Goal: Communication & Community: Answer question/provide support

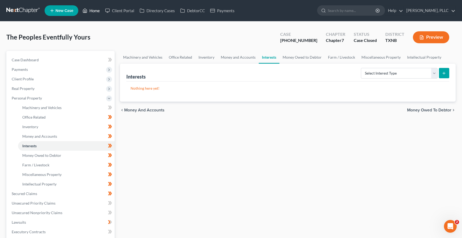
click at [95, 10] on link "Home" at bounding box center [91, 11] width 23 height 10
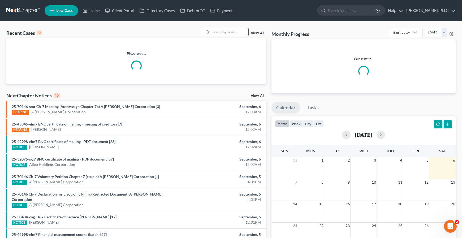
click at [227, 34] on input "search" at bounding box center [229, 32] width 37 height 8
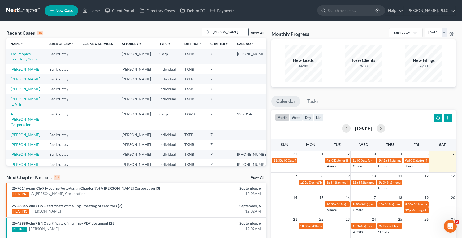
type input "Mata"
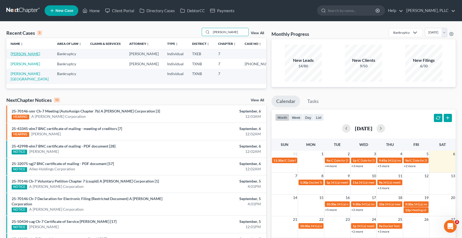
click at [20, 53] on link "[PERSON_NAME]" at bounding box center [25, 53] width 29 height 5
select select "4"
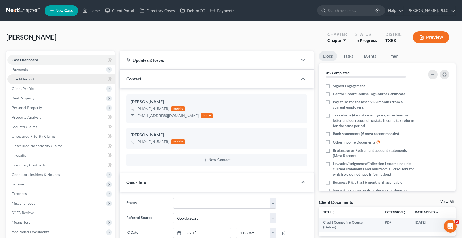
scroll to position [353, 0]
click at [19, 78] on span "Credit Report" at bounding box center [23, 79] width 23 height 5
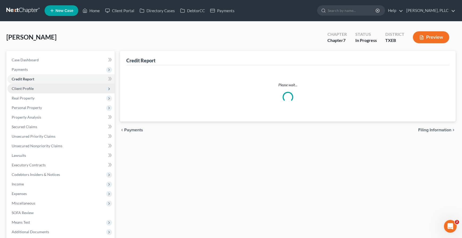
click at [22, 87] on span "Client Profile" at bounding box center [23, 88] width 22 height 5
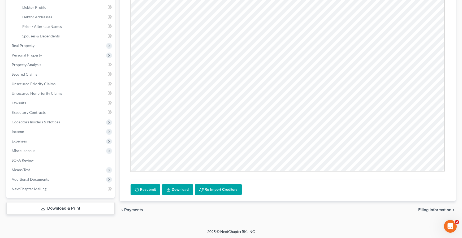
scroll to position [110, 0]
click at [429, 210] on span "Filing Information" at bounding box center [434, 209] width 33 height 4
select select "1"
select select "0"
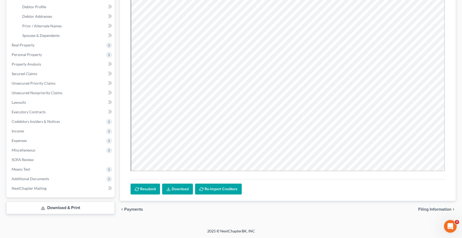
select select "45"
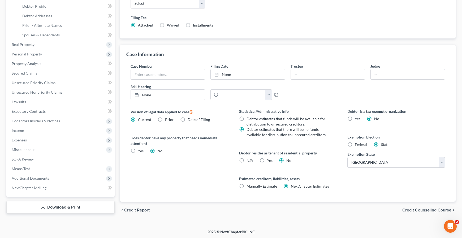
scroll to position [112, 0]
click at [426, 210] on span "Credit Counseling Course" at bounding box center [426, 209] width 49 height 4
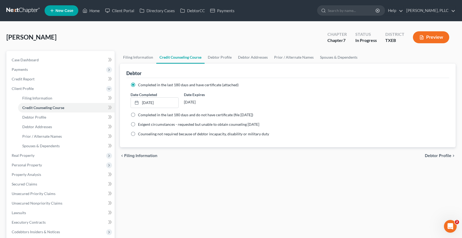
click at [437, 156] on span "Debtor Profile" at bounding box center [438, 156] width 27 height 4
select select "1"
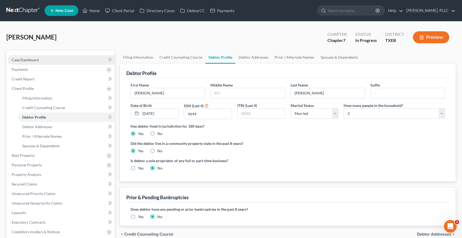
click at [33, 57] on link "Case Dashboard" at bounding box center [60, 60] width 107 height 10
select select "4"
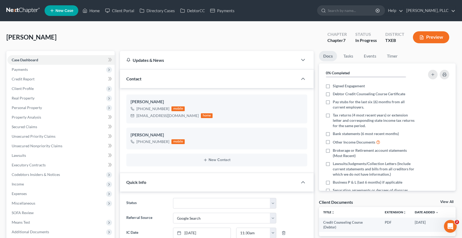
scroll to position [353, 0]
click at [27, 79] on span "Credit Report" at bounding box center [23, 79] width 23 height 5
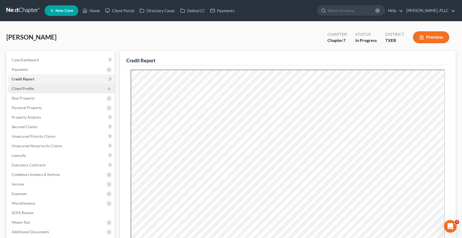
click at [21, 88] on span "Client Profile" at bounding box center [23, 88] width 22 height 5
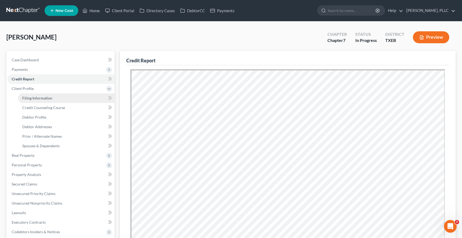
click at [29, 97] on span "Filing Information" at bounding box center [37, 98] width 30 height 5
select select "1"
select select "0"
select select "77"
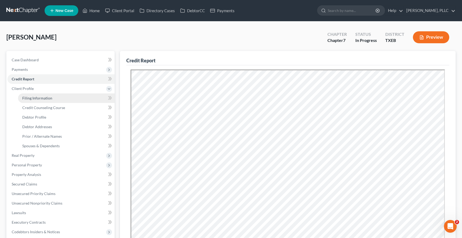
select select "0"
select select "45"
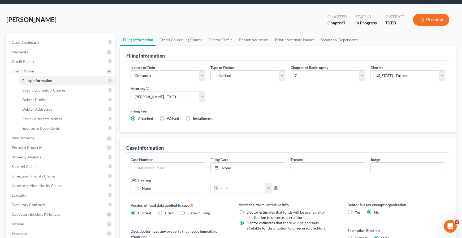
scroll to position [23, 0]
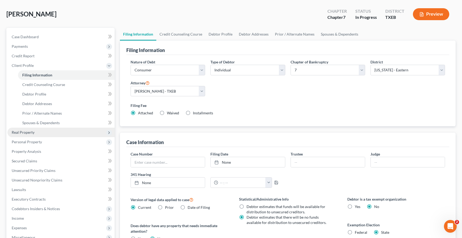
click at [27, 133] on span "Real Property" at bounding box center [23, 132] width 23 height 5
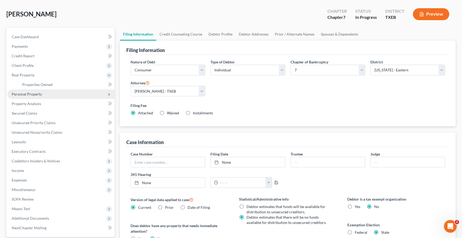
click at [34, 96] on span "Personal Property" at bounding box center [27, 94] width 30 height 5
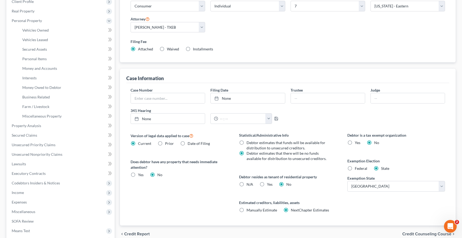
scroll to position [96, 0]
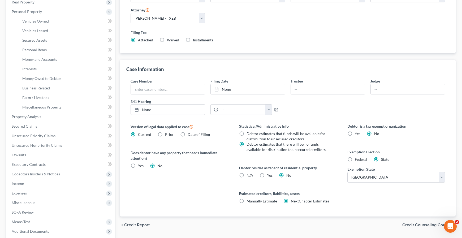
click at [420, 227] on span "Credit Counseling Course" at bounding box center [426, 225] width 49 height 4
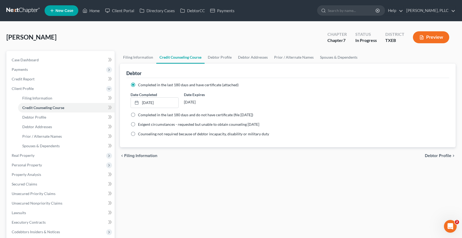
click at [432, 154] on span "Debtor Profile" at bounding box center [438, 156] width 27 height 4
select select "1"
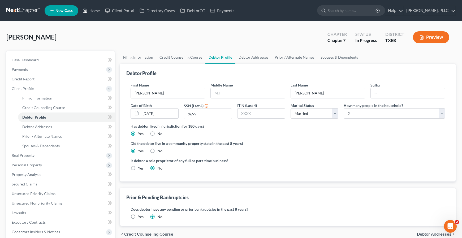
click at [93, 11] on link "Home" at bounding box center [91, 11] width 23 height 10
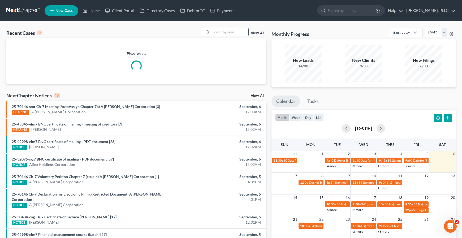
click at [239, 34] on input "search" at bounding box center [229, 32] width 37 height 8
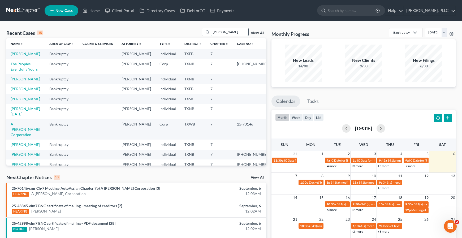
type input "Westcott"
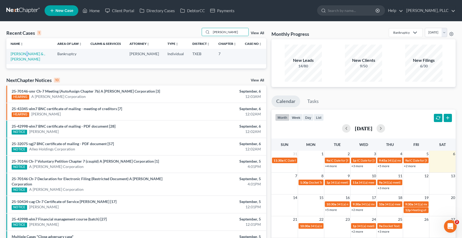
click at [25, 51] on td "[PERSON_NAME] & , [PERSON_NAME]" at bounding box center [29, 56] width 47 height 15
drag, startPoint x: 25, startPoint y: 51, endPoint x: 24, endPoint y: 54, distance: 3.7
click at [24, 54] on link "[PERSON_NAME] & , [PERSON_NAME]" at bounding box center [28, 56] width 35 height 10
select select "4"
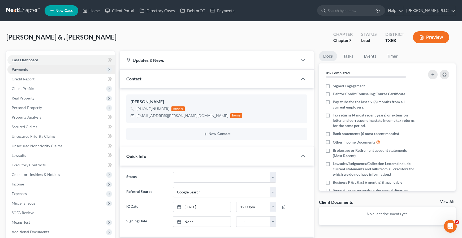
click at [21, 68] on span "Payments" at bounding box center [20, 69] width 16 height 5
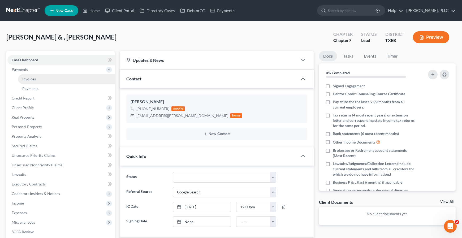
click at [26, 76] on link "Invoices" at bounding box center [66, 79] width 97 height 10
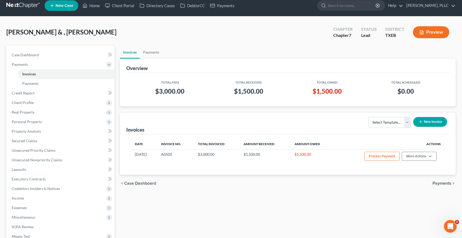
scroll to position [3, 0]
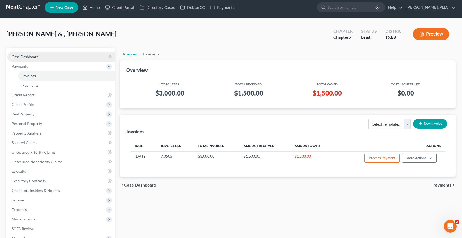
click at [15, 55] on span "Case Dashboard" at bounding box center [25, 56] width 27 height 5
select select "4"
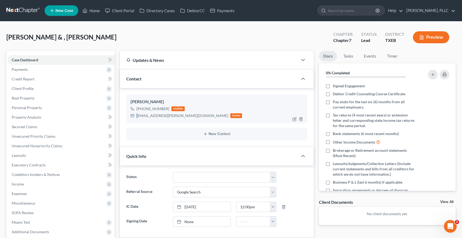
click at [138, 117] on div "r-westcott@hotmail.com" at bounding box center [182, 115] width 92 height 5
drag, startPoint x: 138, startPoint y: 117, endPoint x: 135, endPoint y: 116, distance: 3.2
click at [135, 116] on div "r-westcott@hotmail.com home" at bounding box center [186, 115] width 111 height 7
drag, startPoint x: 136, startPoint y: 116, endPoint x: 177, endPoint y: 118, distance: 40.7
click at [177, 118] on div "r-westcott@hotmail.com home" at bounding box center [186, 115] width 111 height 7
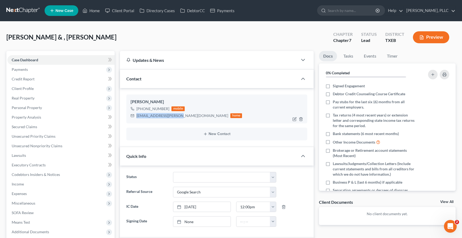
copy div "r-westcott@hotmail.com"
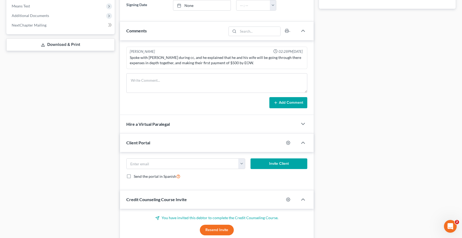
scroll to position [220, 0]
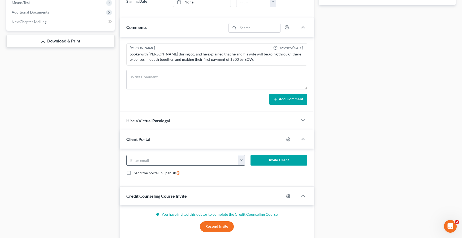
paste input "r-westcott@hotmail.com"
type input "r-westcott@hotmail.com"
click at [281, 160] on button "Invite Client" at bounding box center [279, 160] width 57 height 11
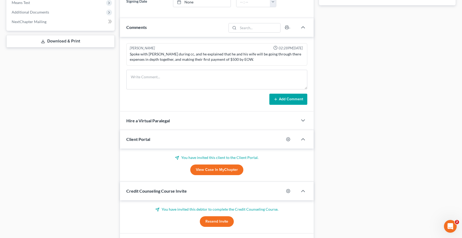
scroll to position [254, 0]
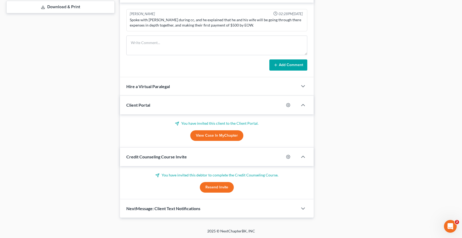
click at [221, 189] on button "Resend Invite" at bounding box center [217, 187] width 34 height 11
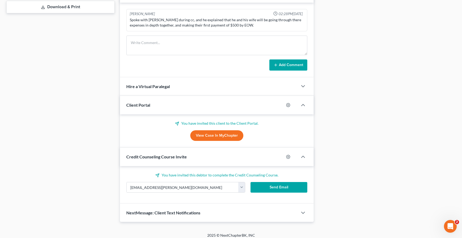
click at [281, 187] on button "Send Email" at bounding box center [279, 187] width 57 height 11
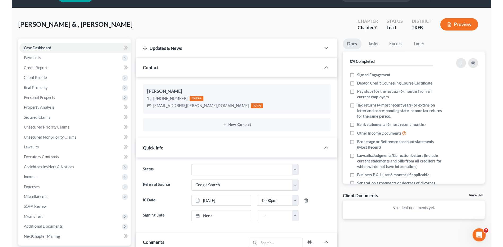
scroll to position [0, 0]
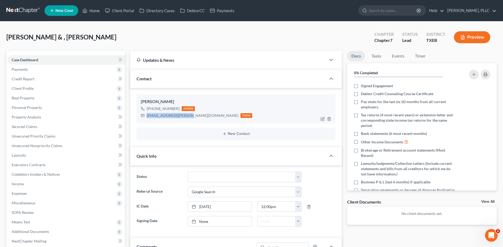
drag, startPoint x: 147, startPoint y: 117, endPoint x: 188, endPoint y: 116, distance: 41.1
click at [188, 116] on div "r-westcott@hotmail.com home" at bounding box center [196, 115] width 111 height 7
copy div "r-westcott@hotmail.com"
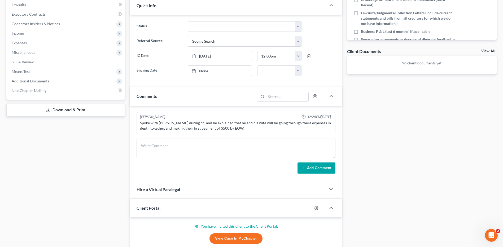
scroll to position [152, 0]
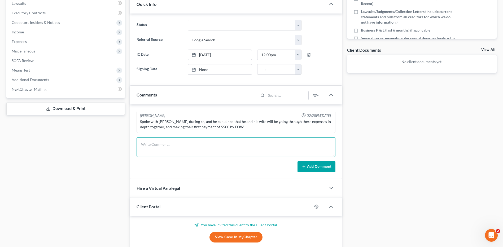
click at [171, 149] on textarea at bounding box center [236, 147] width 199 height 20
paste textarea "Greetings Robert and Charlotte Westcott, I have sent to your email the Client P…"
type textarea "Greetings Robert and Charlotte Westcott, I have sent to your email the Client P…"
click at [316, 169] on button "Add Comment" at bounding box center [317, 166] width 38 height 11
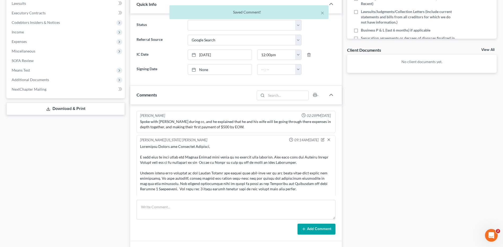
scroll to position [63, 0]
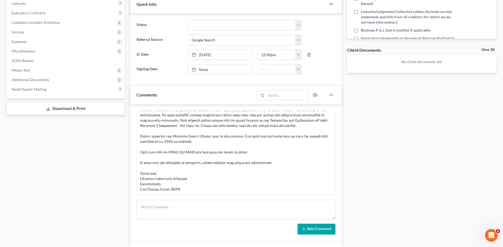
drag, startPoint x: 426, startPoint y: 132, endPoint x: 505, endPoint y: 118, distance: 80.1
click at [426, 132] on div "Docs Tasks Events Timer 0% Completed Nothing here yet! Signed Engagement Debtor…" at bounding box center [422, 141] width 155 height 484
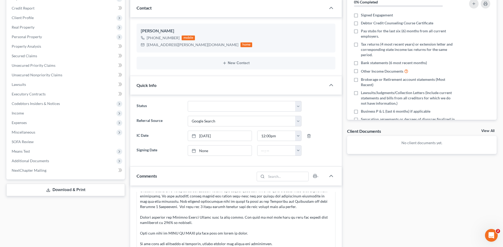
scroll to position [0, 0]
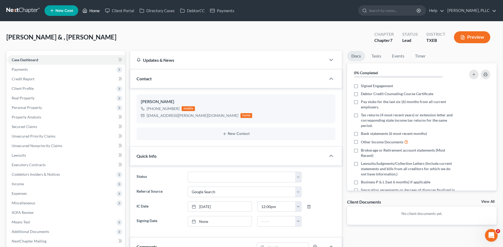
drag, startPoint x: 93, startPoint y: 9, endPoint x: 246, endPoint y: 45, distance: 156.6
click at [94, 9] on link "Home" at bounding box center [91, 11] width 23 height 10
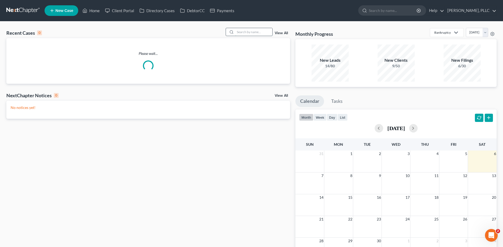
click at [267, 33] on input "search" at bounding box center [253, 32] width 37 height 8
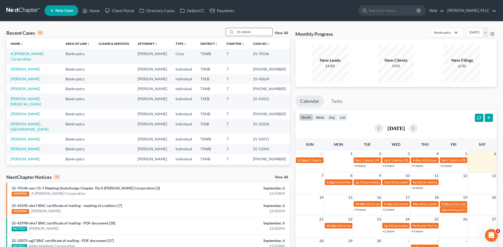
type input "25-20241"
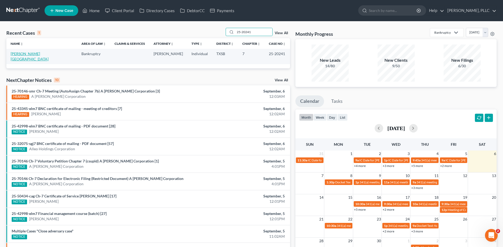
click at [17, 53] on link "[PERSON_NAME][GEOGRAPHIC_DATA]" at bounding box center [30, 56] width 38 height 10
select select "6"
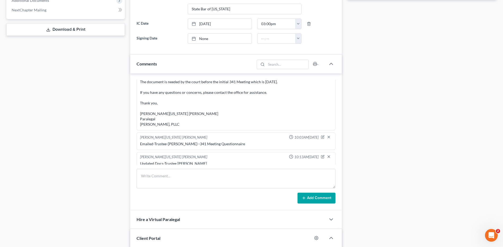
scroll to position [235, 0]
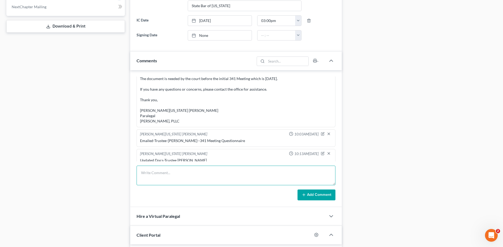
paste textarea "Greetings Trustee Christopher Murray, Please see the attached documents for the…"
type textarea "Greetings Trustee Christopher Murray, Please see the attached documents for the…"
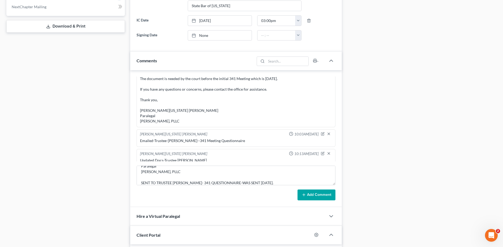
click at [320, 196] on button "Add Comment" at bounding box center [317, 195] width 38 height 11
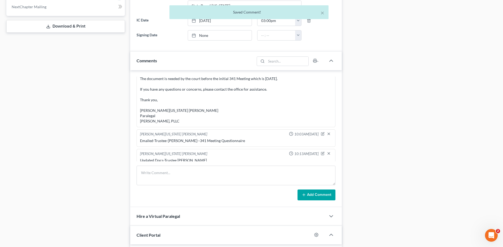
scroll to position [1464, 0]
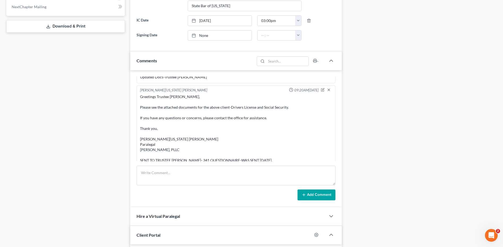
click at [435, 104] on div "Docs Tasks Events Timer 12% Completed Nothing here yet! Signed Engagement Debto…" at bounding box center [422, 76] width 155 height 521
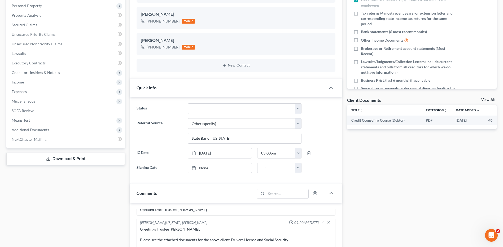
scroll to position [0, 0]
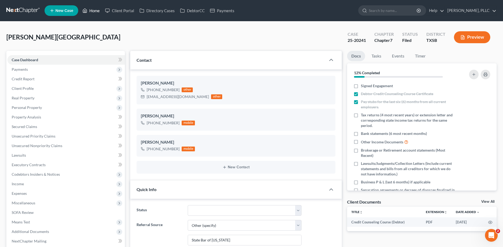
drag, startPoint x: 93, startPoint y: 9, endPoint x: 261, endPoint y: 56, distance: 174.4
click at [93, 9] on link "Home" at bounding box center [91, 11] width 23 height 10
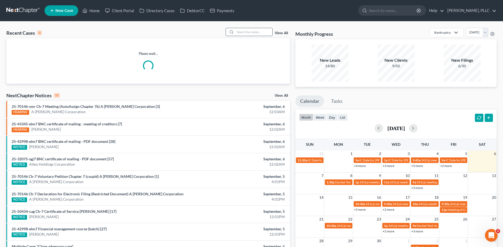
click at [238, 32] on input "search" at bounding box center [253, 32] width 37 height 8
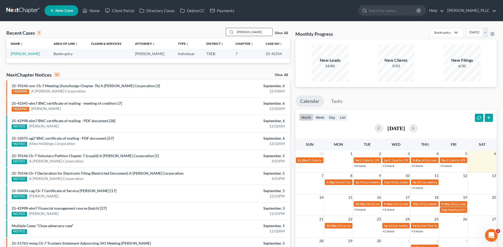
type input "rUTLIN"
click at [24, 54] on link "[PERSON_NAME]" at bounding box center [25, 53] width 29 height 5
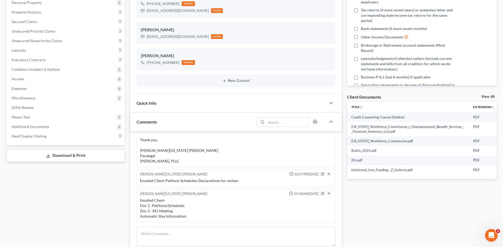
scroll to position [111, 0]
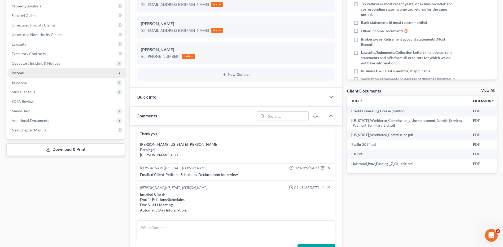
click at [18, 73] on span "Income" at bounding box center [18, 73] width 12 height 5
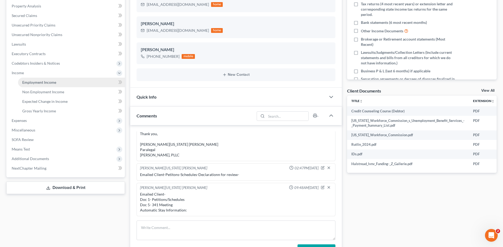
click at [36, 81] on span "Employment Income" at bounding box center [39, 82] width 34 height 5
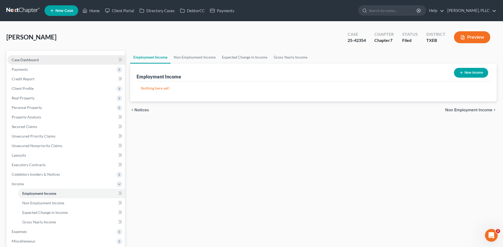
click at [27, 61] on span "Case Dashboard" at bounding box center [25, 60] width 27 height 5
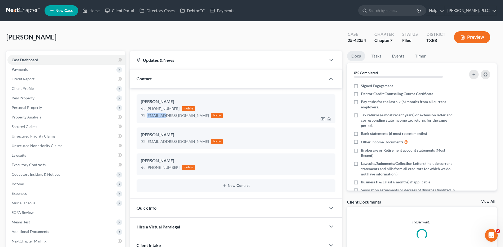
drag, startPoint x: 147, startPoint y: 116, endPoint x: 163, endPoint y: 115, distance: 15.4
click at [163, 115] on div "rial1201@yahoo.com" at bounding box center [178, 115] width 62 height 5
drag, startPoint x: 151, startPoint y: 117, endPoint x: 146, endPoint y: 121, distance: 6.2
click at [146, 123] on div "Vanessa Rutlin +1 (469) 388-3404 mobile rial1201@yahoo.com home" at bounding box center [236, 108] width 199 height 29
drag, startPoint x: 147, startPoint y: 117, endPoint x: 184, endPoint y: 116, distance: 37.2
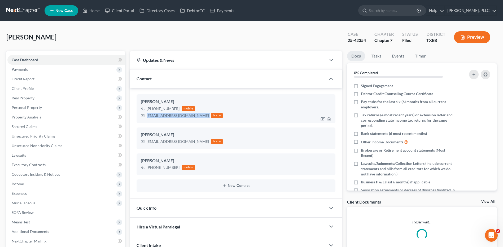
click at [184, 116] on div "rial1201@yahoo.com home" at bounding box center [182, 115] width 82 height 7
copy div "rial1201@yahoo.com"
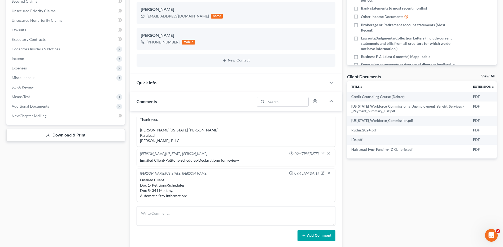
scroll to position [137, 0]
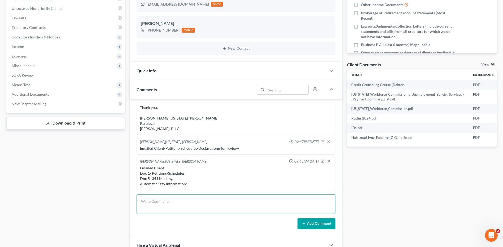
paste textarea "Greetings Vanessa Rutlin, At your earliest convenience, please provide a copy o…"
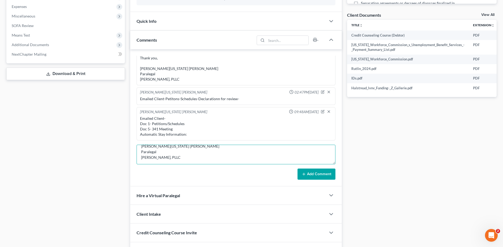
scroll to position [209, 0]
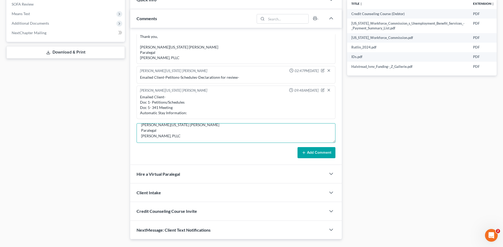
type textarea "Greetings Vanessa Rutlin, At your earliest convenience, please provide a copy o…"
click at [315, 153] on button "Add Comment" at bounding box center [317, 152] width 38 height 11
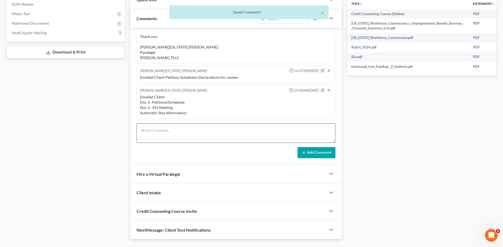
scroll to position [355, 0]
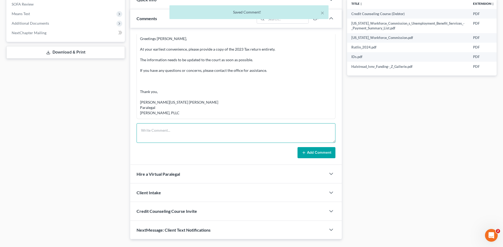
click at [177, 133] on textarea at bounding box center [236, 133] width 199 height 20
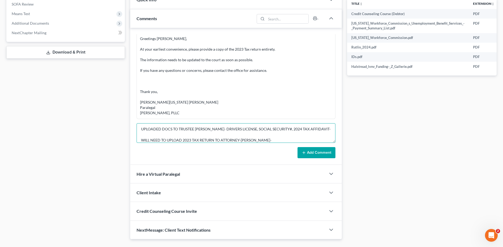
scroll to position [0, 0]
click at [164, 135] on textarea "UPLOADED DOCS TO TRUSTEE MARK A. WEISBART- DRIVERS LICENSE, SOCIAL SECURITY#, 2…" at bounding box center [236, 133] width 199 height 20
type textarea "UPLOADED DOCS TO TRUSTEE MARK A. WEISBART- DRIVERS LICENSE, SOCIAL SECURITY#, 2…"
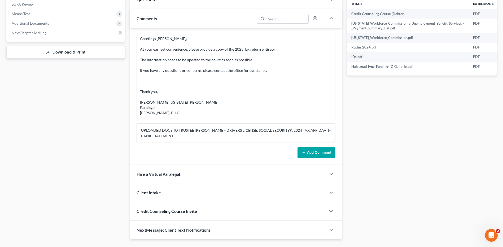
click at [318, 153] on button "Add Comment" at bounding box center [317, 152] width 38 height 11
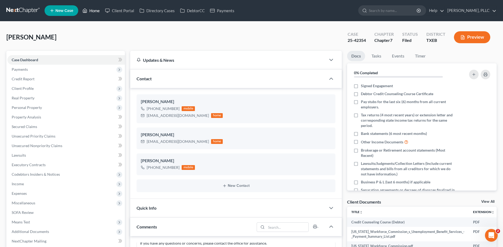
click at [93, 11] on link "Home" at bounding box center [91, 11] width 23 height 10
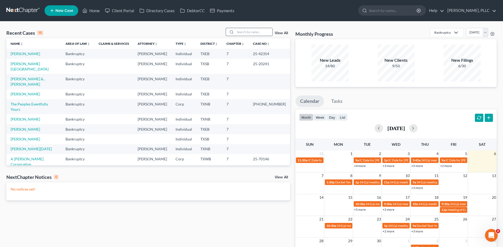
drag, startPoint x: 251, startPoint y: 32, endPoint x: 242, endPoint y: 34, distance: 10.1
click at [246, 35] on input "search" at bounding box center [253, 32] width 37 height 8
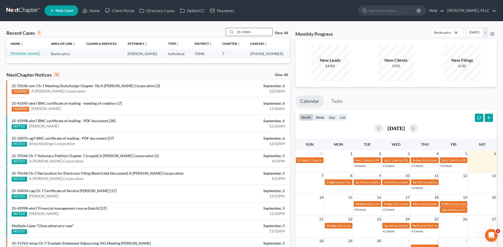
type input "25-33081"
click at [35, 53] on link "[PERSON_NAME]" at bounding box center [25, 53] width 29 height 5
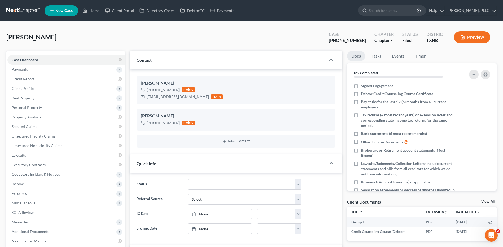
scroll to position [775, 0]
click at [20, 47] on div "Pickering, Julieann Upgraded Case 25-33081-7 Chapter Chapter 7 Status Filed Dis…" at bounding box center [251, 39] width 491 height 23
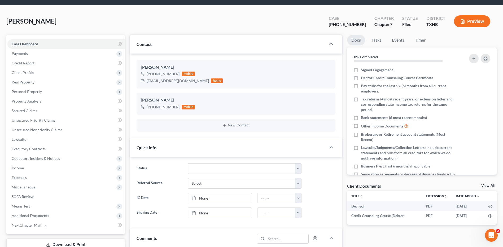
scroll to position [0, 0]
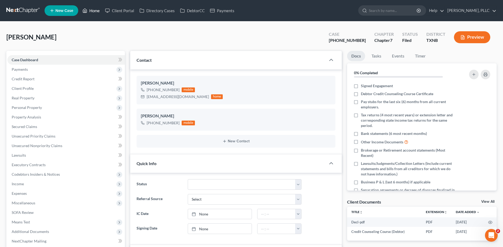
click at [96, 11] on link "Home" at bounding box center [91, 11] width 23 height 10
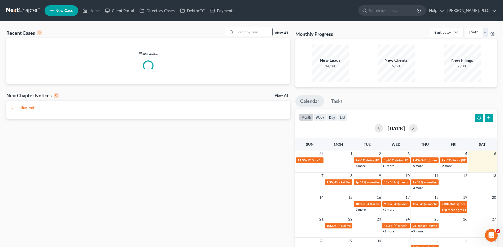
click at [246, 32] on input "search" at bounding box center [253, 32] width 37 height 8
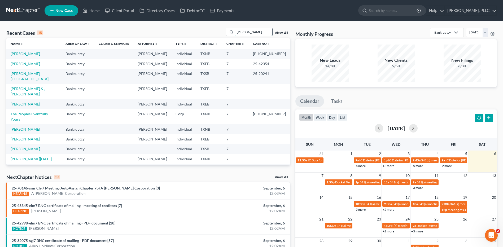
type input "rAMSEY"
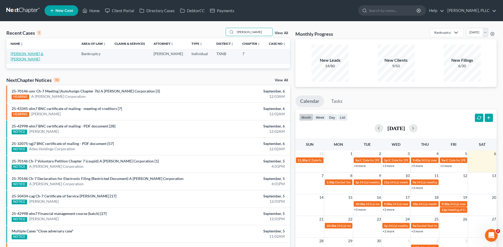
click at [26, 54] on link "[PERSON_NAME] & [PERSON_NAME]" at bounding box center [27, 56] width 33 height 10
select select "4"
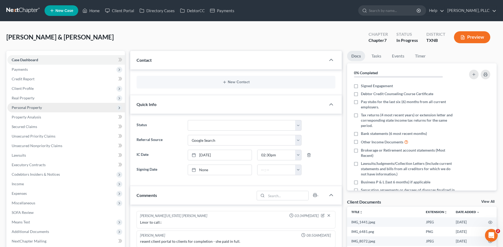
scroll to position [739, 0]
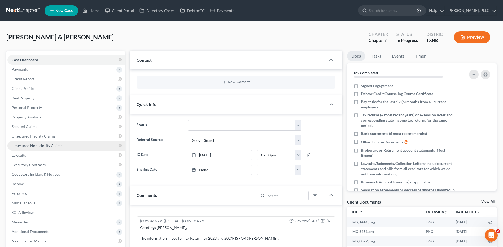
click at [23, 145] on span "Unsecured Nonpriority Claims" at bounding box center [37, 146] width 51 height 5
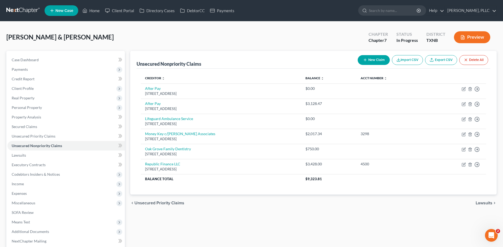
drag, startPoint x: 102, startPoint y: 35, endPoint x: 100, endPoint y: 15, distance: 20.0
click at [102, 34] on div "Ramsey, Harvey & Kerrica Upgraded Chapter Chapter 7 Status In Progress District…" at bounding box center [251, 39] width 491 height 23
click at [95, 10] on link "Home" at bounding box center [91, 11] width 23 height 10
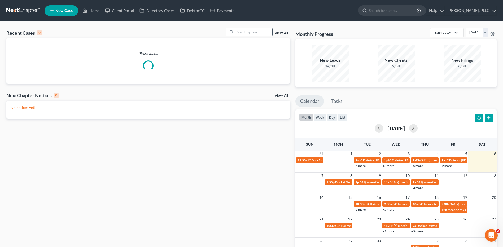
click at [244, 31] on input "search" at bounding box center [253, 32] width 37 height 8
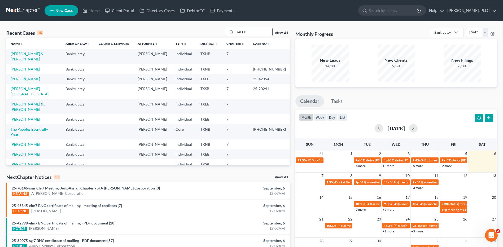
type input "sAEED"
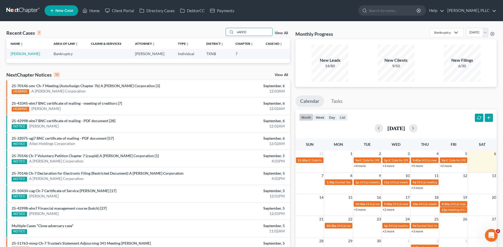
drag, startPoint x: 249, startPoint y: 33, endPoint x: 223, endPoint y: 31, distance: 26.1
click at [227, 32] on div "sAEED" at bounding box center [249, 32] width 47 height 8
type input "Witherspoon"
click at [29, 54] on link "[PERSON_NAME]" at bounding box center [25, 53] width 29 height 5
select select "6"
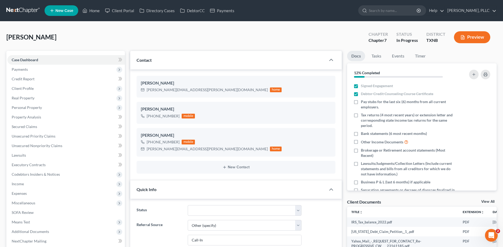
scroll to position [658, 0]
drag, startPoint x: 26, startPoint y: 25, endPoint x: 46, endPoint y: 62, distance: 41.9
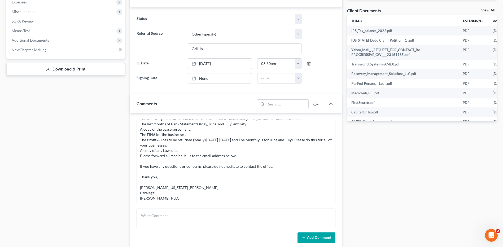
scroll to position [196, 0]
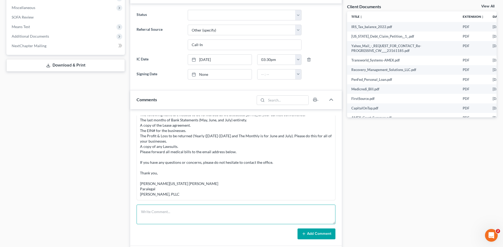
click at [153, 211] on textarea at bounding box center [236, 215] width 199 height 20
paste textarea "Greetings Lashanta Witherspoon, At your earliest, please update and return the …"
type textarea "Greetings Lashanta Witherspoon, At your earliest, please update and return the …"
click at [307, 228] on form "Greetings Lashanta Witherspoon, At your earliest, please update and return the …" at bounding box center [236, 222] width 199 height 35
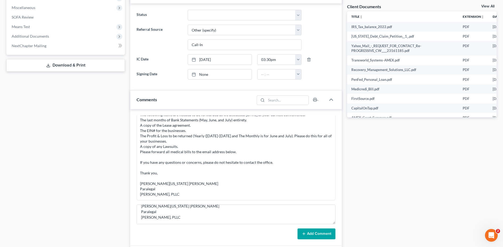
click at [307, 231] on button "Add Comment" at bounding box center [317, 234] width 38 height 11
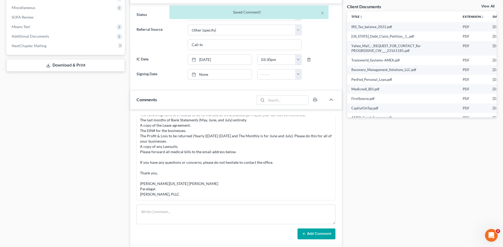
scroll to position [725, 0]
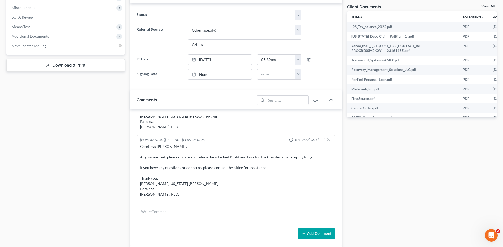
drag, startPoint x: 473, startPoint y: 203, endPoint x: 496, endPoint y: 171, distance: 39.7
click at [472, 203] on div "Docs Tasks Events Timer 12% Completed Nothing here yet! Signed Engagement Debto…" at bounding box center [422, 115] width 155 height 521
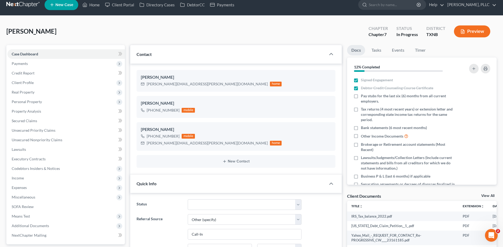
scroll to position [0, 0]
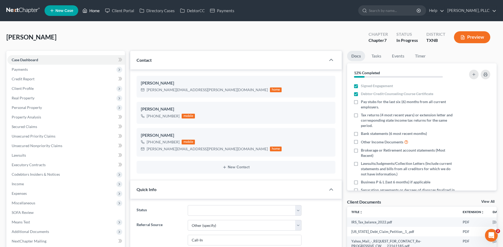
click at [93, 10] on link "Home" at bounding box center [91, 11] width 23 height 10
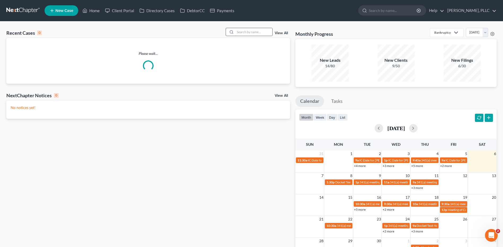
click at [246, 30] on input "search" at bounding box center [253, 32] width 37 height 8
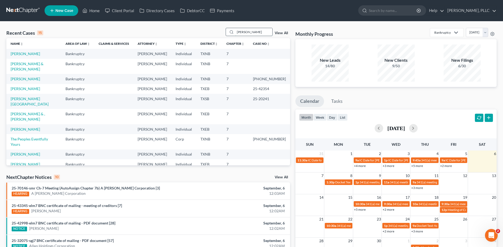
type input "[PERSON_NAME]"
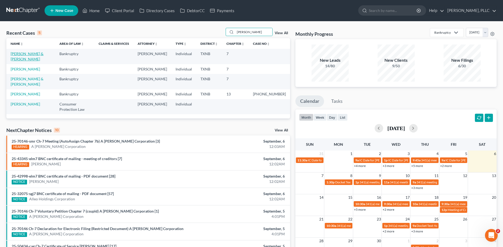
drag, startPoint x: 29, startPoint y: 53, endPoint x: 31, endPoint y: 61, distance: 8.9
click at [29, 53] on link "Vera, Andrew & Kai" at bounding box center [27, 56] width 33 height 10
select select "4"
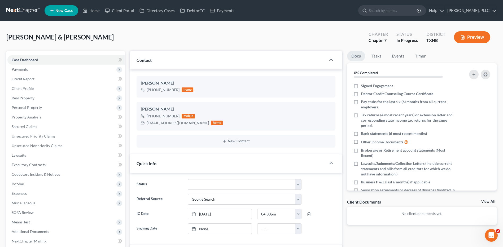
scroll to position [259, 0]
click at [24, 81] on span "Credit Report" at bounding box center [23, 79] width 23 height 5
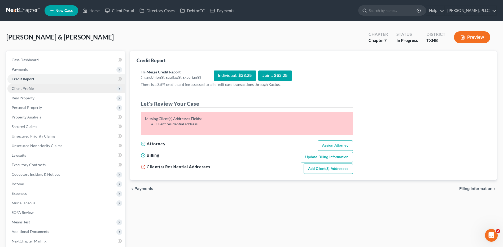
click at [15, 88] on span "Client Profile" at bounding box center [23, 88] width 22 height 5
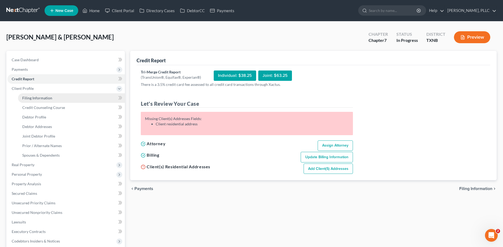
click at [27, 98] on span "Filing Information" at bounding box center [37, 98] width 30 height 5
select select "1"
select select "0"
select select "78"
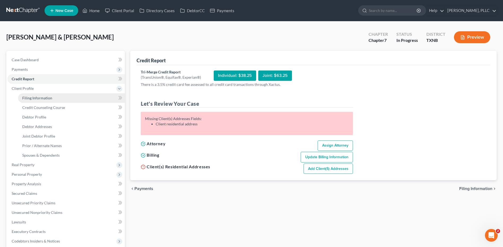
select select "1"
select select "45"
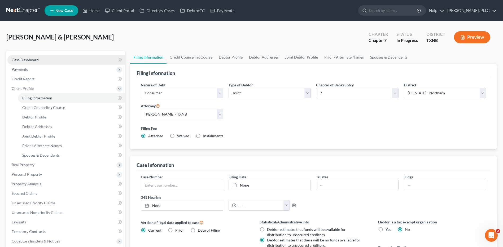
click at [32, 61] on span "Case Dashboard" at bounding box center [25, 60] width 27 height 5
select select "4"
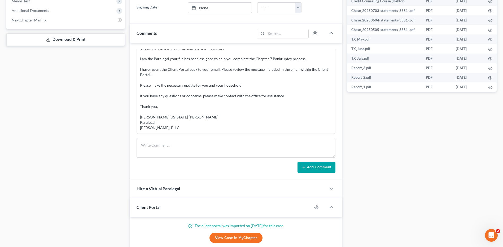
scroll to position [229, 0]
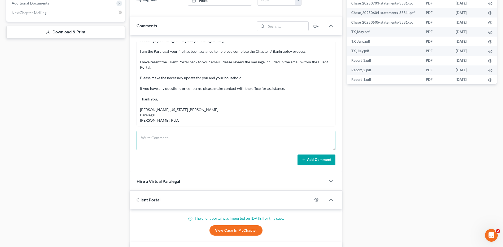
paste textarea "Greetings Andrew and Kai Vera, The following information is needed at your earl…"
type textarea "Greetings Andrew and Kai Vera, The following information is needed at your earl…"
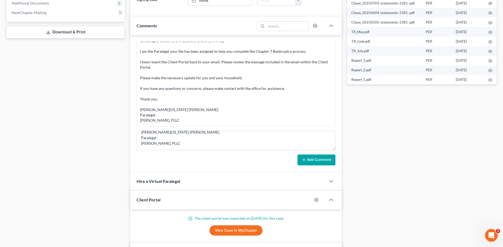
click at [303, 160] on icon at bounding box center [304, 160] width 4 height 4
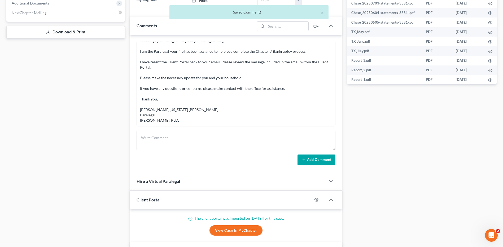
scroll to position [379, 0]
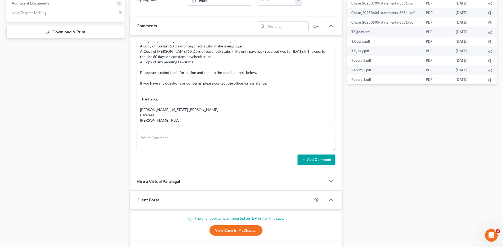
drag, startPoint x: 402, startPoint y: 148, endPoint x: 434, endPoint y: 152, distance: 32.9
click at [402, 148] on div "Docs Tasks Events Timer 0% Completed Nothing here yet! Signed Engagement Debtor…" at bounding box center [422, 67] width 155 height 491
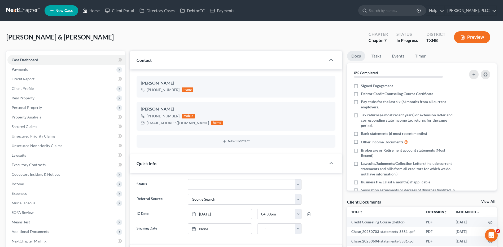
click at [96, 10] on link "Home" at bounding box center [91, 11] width 23 height 10
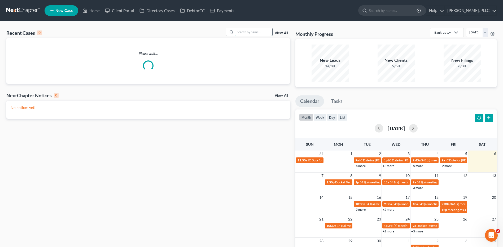
click at [257, 33] on input "search" at bounding box center [253, 32] width 37 height 8
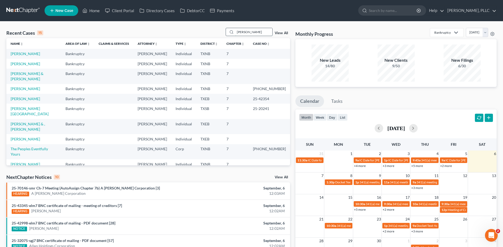
type input "[PERSON_NAME]"
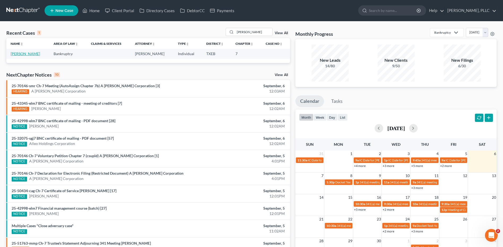
click at [19, 53] on link "Licona, Luis" at bounding box center [25, 53] width 29 height 5
select select "1"
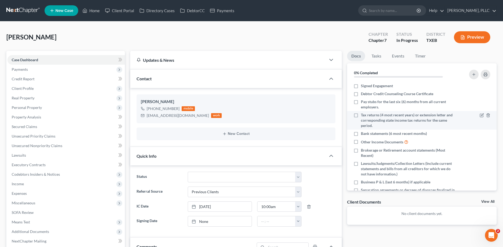
scroll to position [172, 0]
drag, startPoint x: 79, startPoint y: 35, endPoint x: 17, endPoint y: 72, distance: 71.7
click at [80, 35] on div "Licona, Luis Upgraded Chapter Chapter 7 Status In Progress District TXEB Preview" at bounding box center [251, 39] width 491 height 23
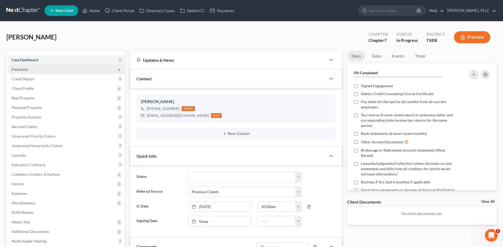
click at [18, 70] on span "Payments" at bounding box center [20, 69] width 16 height 5
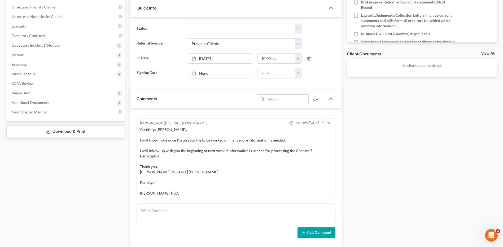
scroll to position [158, 0]
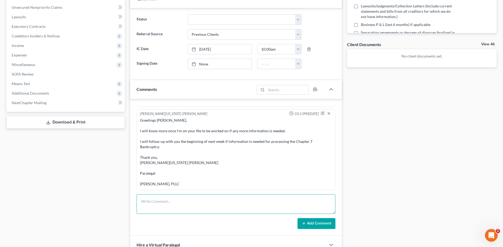
click at [177, 204] on textarea at bounding box center [236, 205] width 199 height 20
paste textarea "Greetings Licona Luis, The following information is needed, please screenshot a…"
type textarea "Greetings Licona Luis, The following information is needed, please screenshot a…"
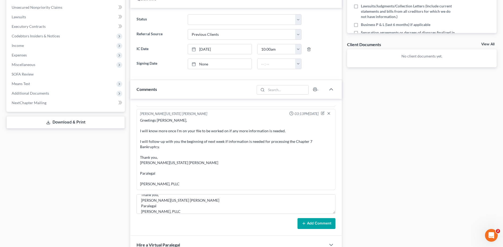
click at [308, 224] on button "Add Comment" at bounding box center [317, 223] width 38 height 11
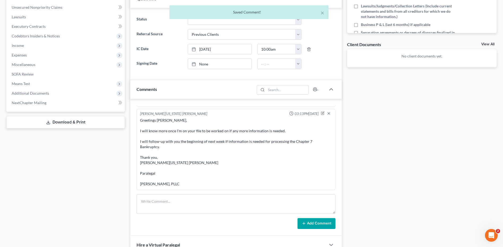
scroll to position [277, 0]
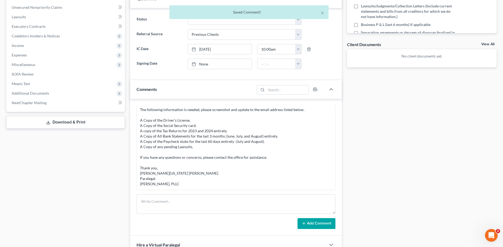
click at [419, 109] on div "Docs Tasks Events Timer 0% Completed Nothing here yet! Signed Engagement Debtor…" at bounding box center [422, 101] width 155 height 417
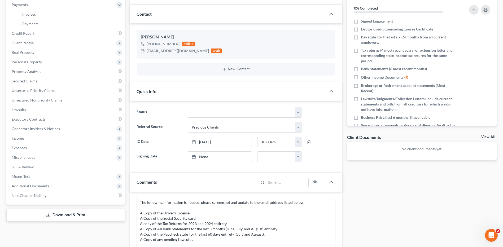
scroll to position [0, 0]
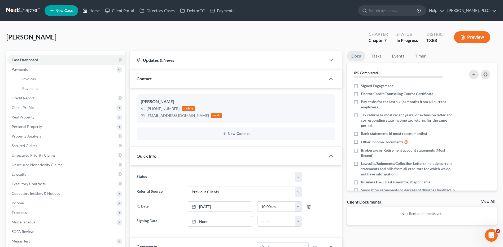
drag, startPoint x: 98, startPoint y: 11, endPoint x: 190, endPoint y: 60, distance: 104.7
click at [98, 11] on link "Home" at bounding box center [91, 11] width 23 height 10
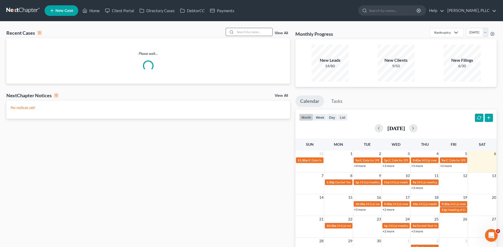
click at [243, 32] on input "search" at bounding box center [253, 32] width 37 height 8
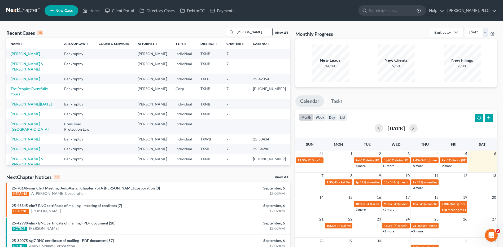
type input "[PERSON_NAME]"
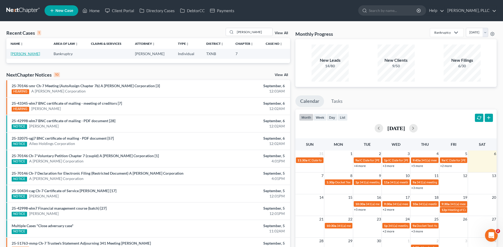
click at [22, 52] on link "[PERSON_NAME]" at bounding box center [25, 53] width 29 height 5
select select "4"
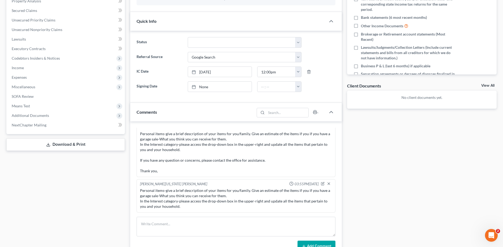
scroll to position [110, 0]
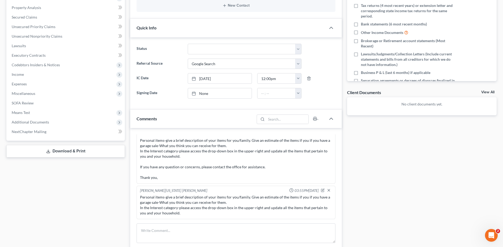
click at [489, 91] on link "View All" at bounding box center [488, 93] width 13 height 4
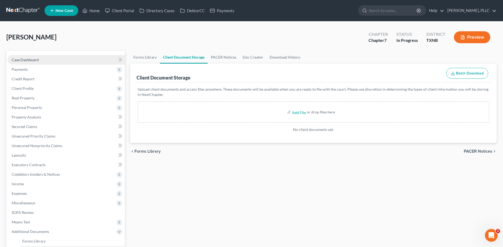
click at [18, 56] on link "Case Dashboard" at bounding box center [66, 60] width 118 height 10
select select "4"
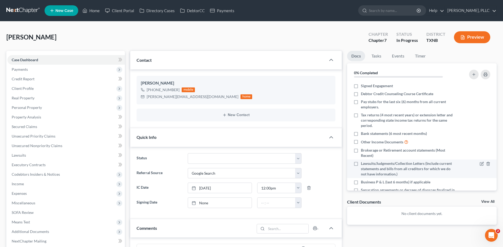
scroll to position [60, 0]
click at [32, 30] on div "Vasquez, Paula Upgraded Chapter Chapter 7 Status In Progress District TXNB Prev…" at bounding box center [251, 39] width 491 height 23
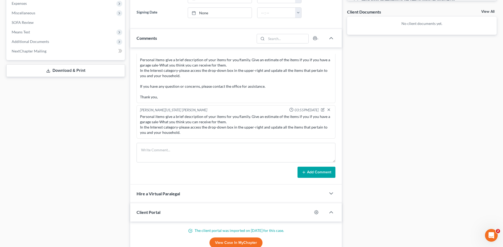
scroll to position [192, 0]
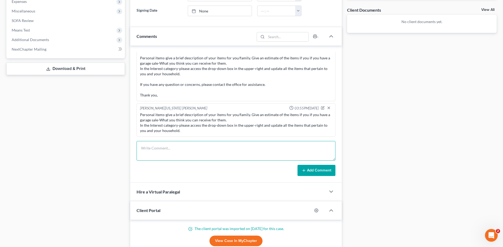
paste textarea "Greetings Paula Vasquez, The following information is needed at your earliest c…"
type textarea "Greetings Paula Vasquez, The following information is needed at your earliest c…"
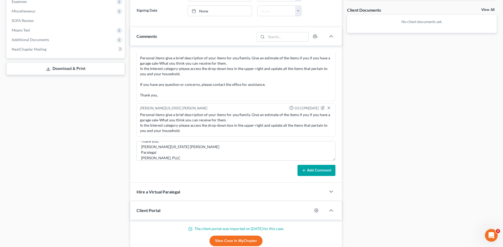
click at [309, 172] on button "Add Comment" at bounding box center [317, 170] width 38 height 11
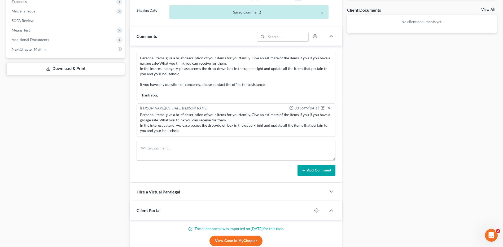
scroll to position [191, 0]
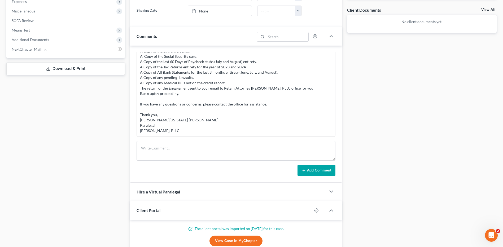
drag, startPoint x: 394, startPoint y: 98, endPoint x: 479, endPoint y: 118, distance: 87.6
click at [394, 98] on div "Docs Tasks Events Timer 0% Completed Nothing here yet! Signed Engagement Debtor…" at bounding box center [422, 91] width 155 height 465
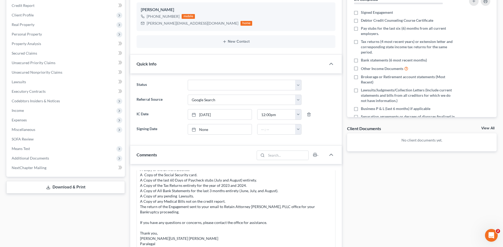
scroll to position [0, 0]
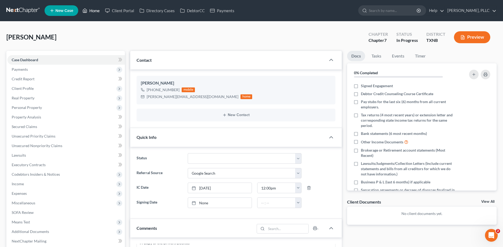
click at [93, 12] on link "Home" at bounding box center [91, 11] width 23 height 10
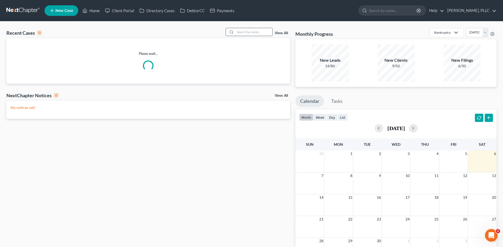
click at [260, 33] on input "search" at bounding box center [253, 32] width 37 height 8
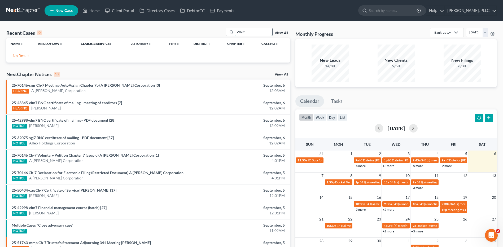
type input "White"
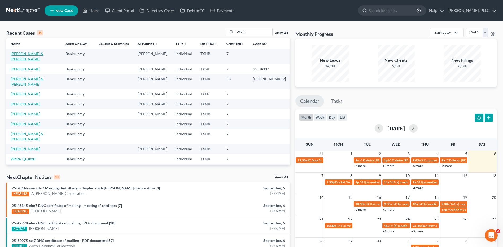
click at [40, 55] on link "[PERSON_NAME] & [PERSON_NAME]" at bounding box center [27, 56] width 33 height 10
select select "4"
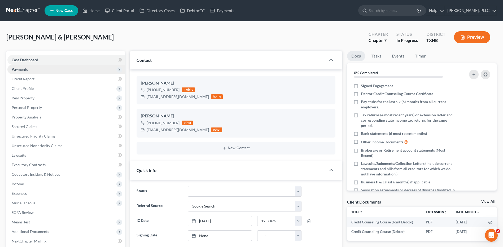
click at [21, 68] on span "Payments" at bounding box center [20, 69] width 16 height 5
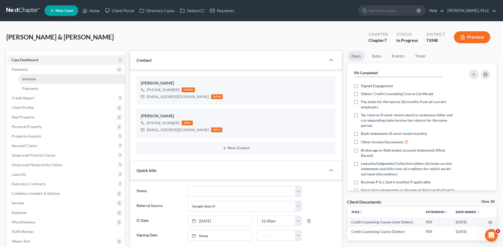
click at [26, 76] on link "Invoices" at bounding box center [71, 79] width 107 height 10
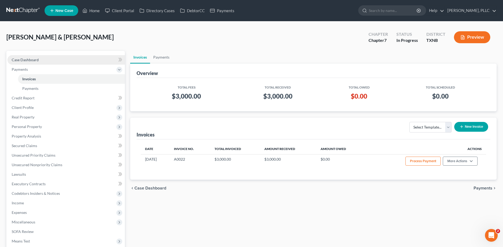
click at [22, 60] on span "Case Dashboard" at bounding box center [25, 60] width 27 height 5
select select "4"
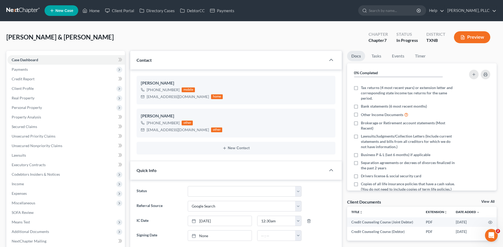
scroll to position [30, 0]
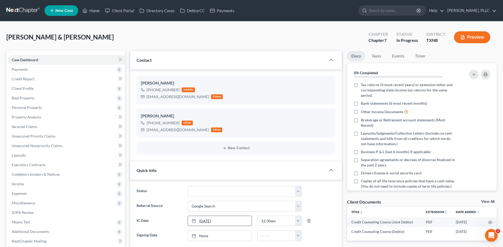
click at [198, 221] on div at bounding box center [195, 221] width 7 height 5
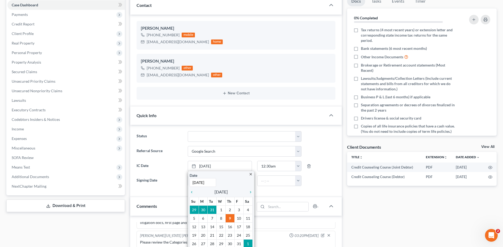
scroll to position [59, 0]
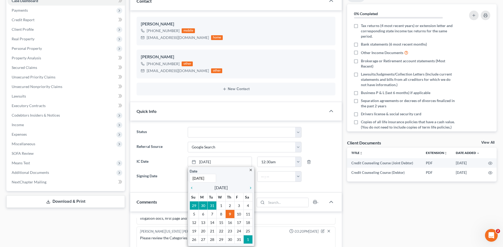
click at [402, 225] on div "Docs Tasks Events Timer 0% Completed Nothing here yet! Signed Engagement Debtor…" at bounding box center [422, 235] width 155 height 487
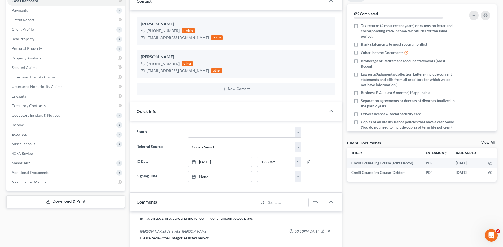
click at [400, 198] on div "Docs Tasks Events Timer 0% Completed Nothing here yet! Signed Engagement Debtor…" at bounding box center [422, 235] width 155 height 487
drag, startPoint x: 56, startPoint y: 12, endPoint x: 497, endPoint y: 98, distance: 449.9
click at [56, 13] on span "Payments" at bounding box center [66, 11] width 118 height 10
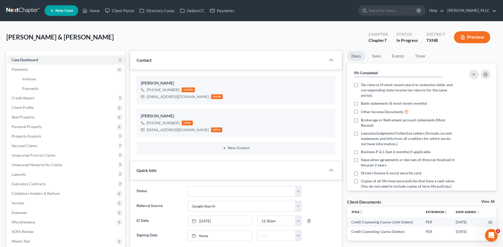
scroll to position [281, 0]
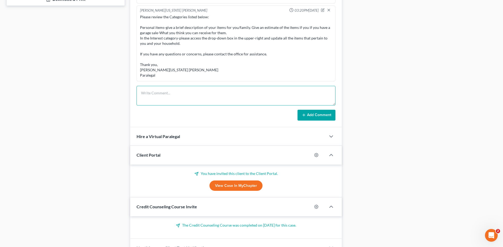
paste textarea "Please review the PERSONAL AND INTEREST CATEGORIES: Personal items-give a brief…"
type textarea "Please review the PERSONAL AND INTEREST CATEGORIES: Personal items-give a brief…"
click at [311, 113] on button "Add Comment" at bounding box center [317, 115] width 38 height 11
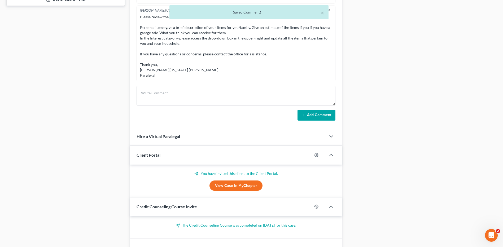
scroll to position [372, 0]
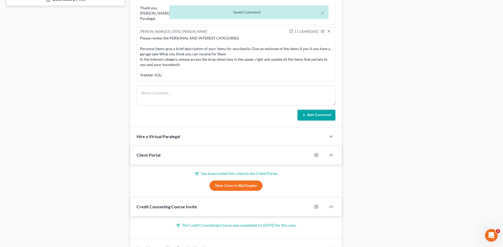
drag, startPoint x: 398, startPoint y: 49, endPoint x: 309, endPoint y: 2, distance: 101.1
click at [399, 48] on div "Docs Tasks Events Timer 0% Completed Nothing here yet! Signed Engagement Debtor…" at bounding box center [422, 13] width 155 height 487
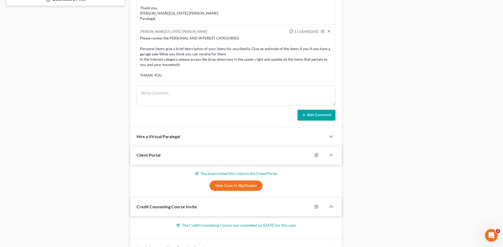
click at [378, 118] on div "Docs Tasks Events Timer 0% Completed Nothing here yet! Signed Engagement Debtor…" at bounding box center [422, 13] width 155 height 487
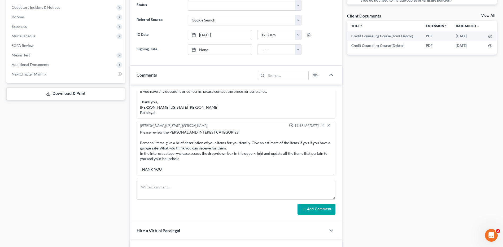
scroll to position [190, 0]
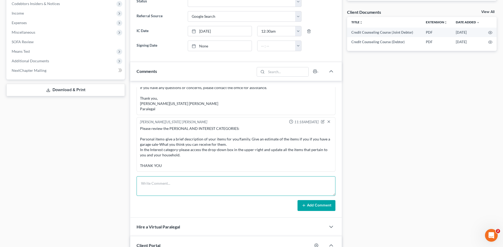
paste textarea "Greetings Zachary and Sophia White, The following items are needed, please scre…"
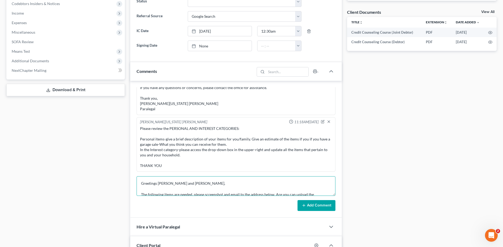
scroll to position [90, 0]
type textarea "Greetings Zachary and Sophia White, The following items are needed, please scre…"
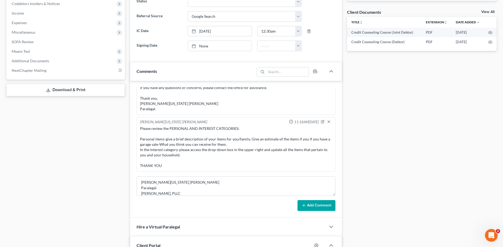
click at [321, 207] on button "Add Comment" at bounding box center [317, 205] width 38 height 11
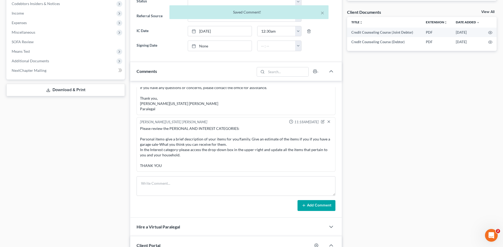
scroll to position [488, 0]
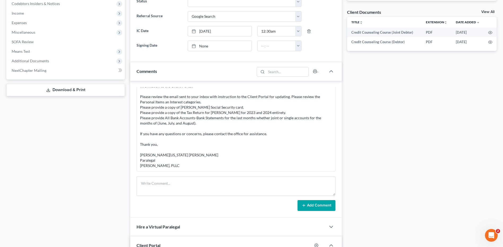
drag, startPoint x: 398, startPoint y: 118, endPoint x: 341, endPoint y: 3, distance: 128.1
click at [398, 115] on div "Docs Tasks Events Timer 0% Completed Nothing here yet! Signed Engagement Debtor…" at bounding box center [422, 104] width 155 height 487
click at [388, 84] on div "Docs Tasks Events Timer 0% Completed Nothing here yet! Signed Engagement Debtor…" at bounding box center [422, 104] width 155 height 487
drag, startPoint x: 411, startPoint y: 146, endPoint x: 499, endPoint y: 161, distance: 89.4
click at [411, 146] on div "Docs Tasks Events Timer 0% Completed Nothing here yet! Signed Engagement Debtor…" at bounding box center [422, 104] width 155 height 487
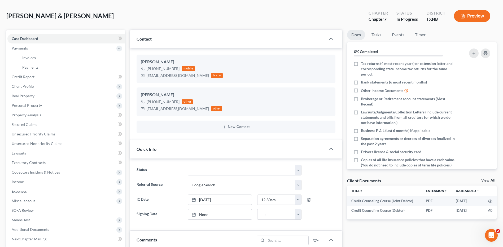
scroll to position [0, 0]
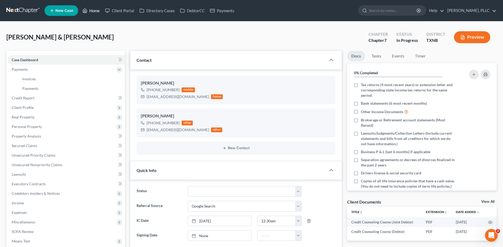
drag, startPoint x: 96, startPoint y: 9, endPoint x: 243, endPoint y: 54, distance: 153.6
click at [96, 9] on link "Home" at bounding box center [91, 11] width 23 height 10
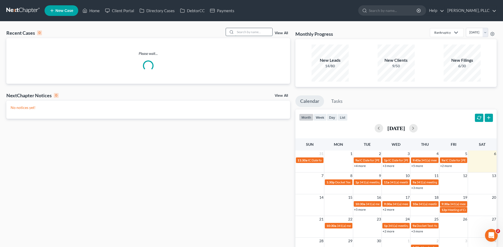
click at [244, 33] on input "search" at bounding box center [253, 32] width 37 height 8
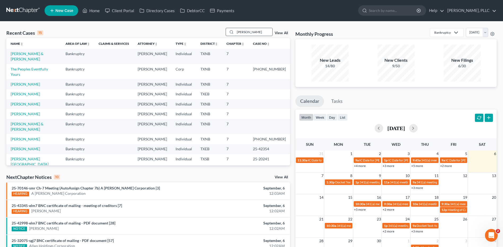
type input "Robinson"
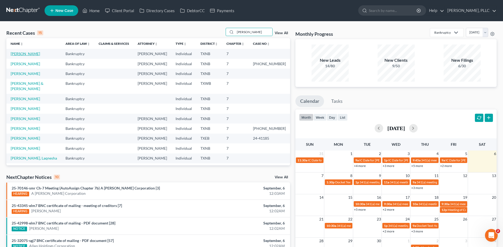
click at [32, 55] on link "Robinson, Felicia" at bounding box center [25, 53] width 29 height 5
select select "4"
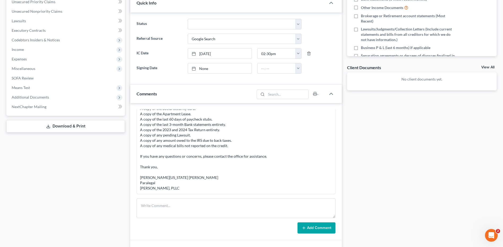
scroll to position [150, 0]
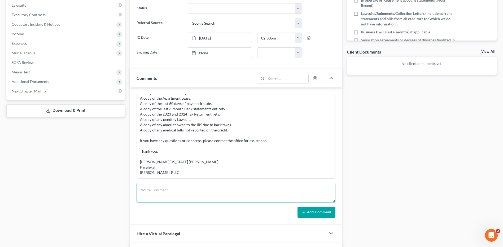
paste textarea "Please review THE INTEREST CATEGORY: In the Interest category-please access the…"
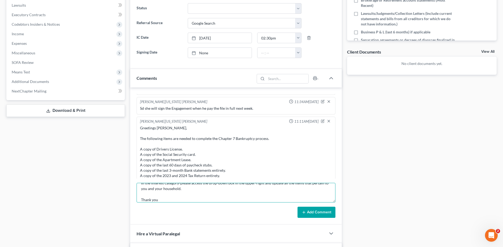
scroll to position [0, 0]
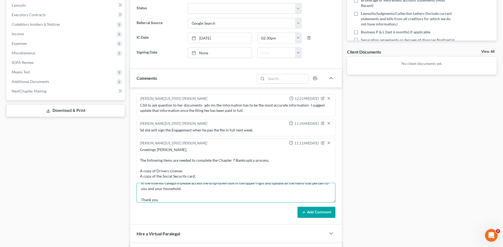
type textarea "Please review THE INTEREST CATEGORY: In the Interest category-please access the…"
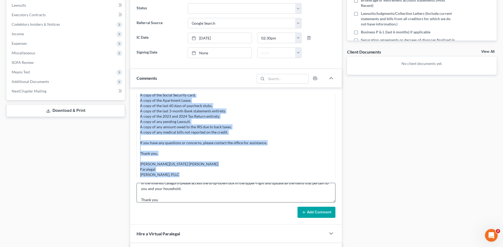
scroll to position [83, 0]
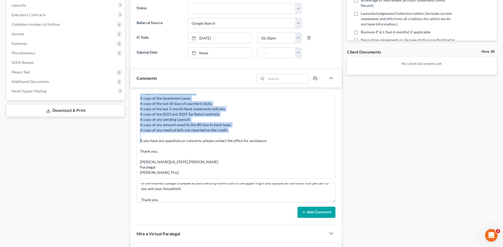
drag, startPoint x: 141, startPoint y: 150, endPoint x: 235, endPoint y: 128, distance: 95.8
click at [235, 128] on div "Greetings Felecia Robinson, The following items are needed to complete the Chap…" at bounding box center [236, 119] width 192 height 111
copy div "Greetings Felecia Robinson, The following items are needed to complete the Chap…"
click at [318, 211] on button "Add Comment" at bounding box center [317, 212] width 38 height 11
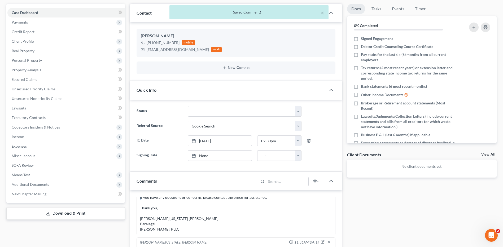
scroll to position [0, 0]
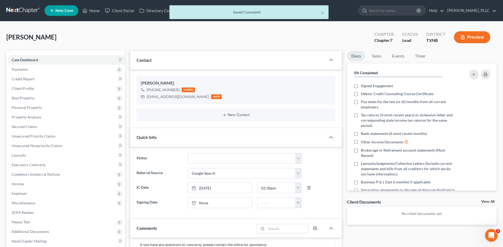
click at [93, 11] on div "× Saved Comment!" at bounding box center [248, 13] width 503 height 16
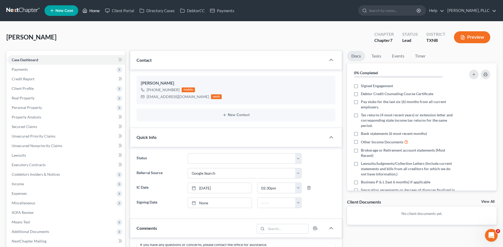
drag, startPoint x: 91, startPoint y: 11, endPoint x: 218, endPoint y: 28, distance: 127.7
click at [91, 11] on link "Home" at bounding box center [91, 11] width 23 height 10
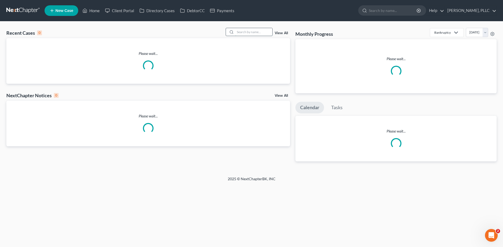
click at [249, 32] on input "search" at bounding box center [253, 32] width 37 height 8
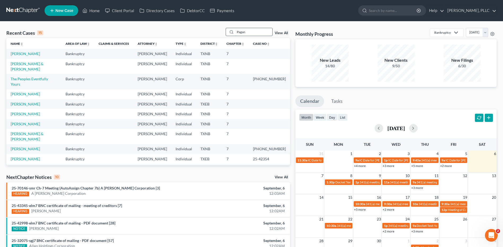
type input "Pagan"
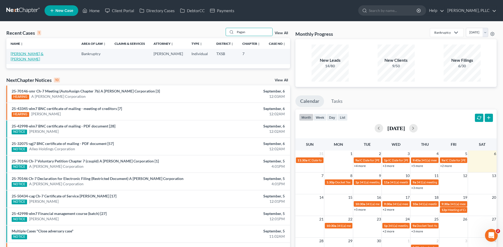
click at [41, 54] on link "Pagan, Eddie & Marilyn" at bounding box center [27, 56] width 33 height 10
select select "3"
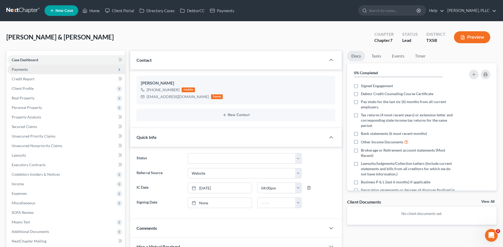
click at [24, 68] on span "Payments" at bounding box center [20, 69] width 16 height 5
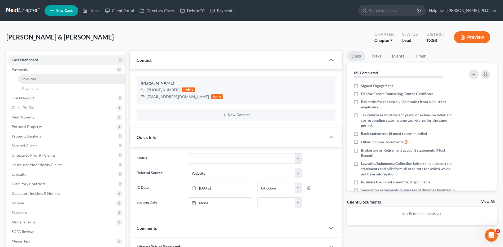
click at [28, 79] on span "Invoices" at bounding box center [29, 79] width 14 height 5
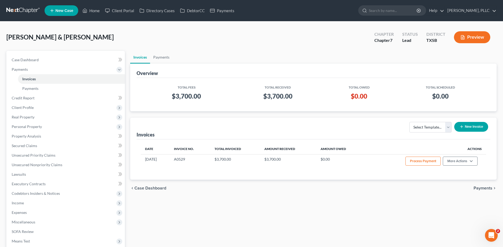
click at [176, 199] on div "Invoices Payments Overview Total Fees Total Received Total Owed Total Scheduled…" at bounding box center [314, 168] width 372 height 235
click at [16, 60] on span "Case Dashboard" at bounding box center [25, 60] width 27 height 5
select select "3"
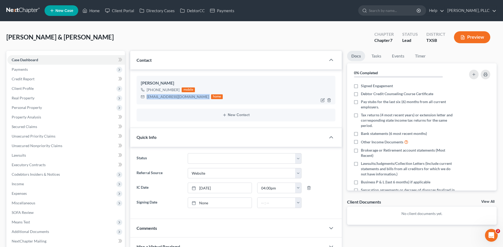
drag, startPoint x: 147, startPoint y: 98, endPoint x: 183, endPoint y: 97, distance: 35.6
click at [183, 97] on div "mp9703@gmail.com home" at bounding box center [182, 96] width 82 height 7
drag, startPoint x: 169, startPoint y: 97, endPoint x: 148, endPoint y: 59, distance: 42.9
click at [148, 59] on span "Contact" at bounding box center [144, 60] width 15 height 5
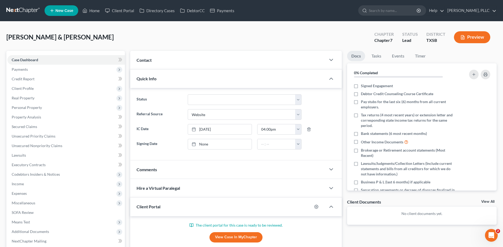
click at [148, 59] on span "Contact" at bounding box center [144, 60] width 15 height 5
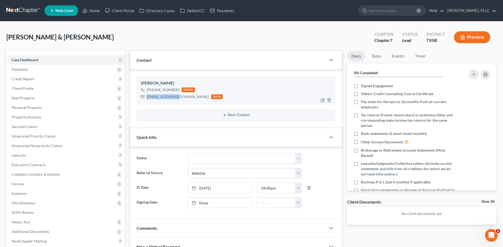
drag, startPoint x: 148, startPoint y: 98, endPoint x: 180, endPoint y: 97, distance: 32.1
click at [180, 97] on div "mp9703@gmail.com" at bounding box center [178, 96] width 62 height 5
copy div "mp9703@gmail.com"
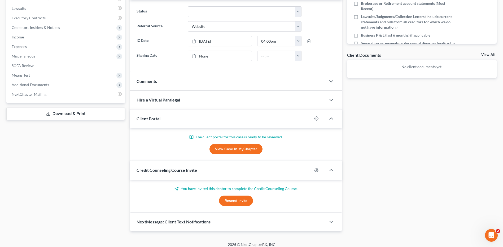
scroll to position [151, 0]
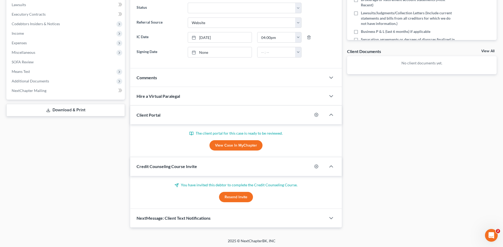
click at [238, 145] on link "View Case in MyChapter" at bounding box center [236, 145] width 53 height 11
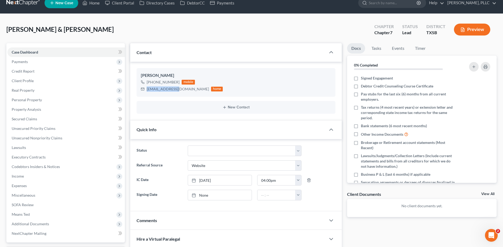
scroll to position [0, 0]
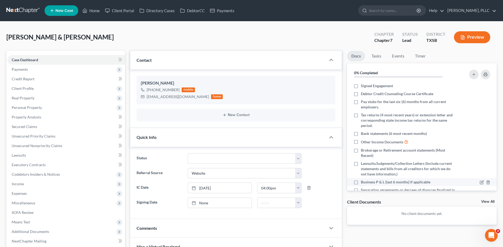
drag, startPoint x: 150, startPoint y: 227, endPoint x: 488, endPoint y: 178, distance: 341.9
click at [149, 227] on span "Comments" at bounding box center [147, 228] width 20 height 5
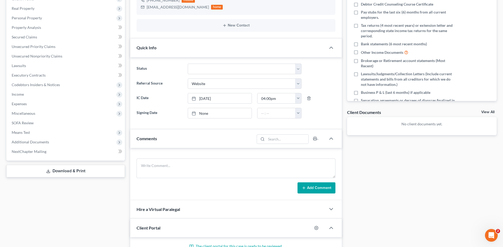
scroll to position [98, 0]
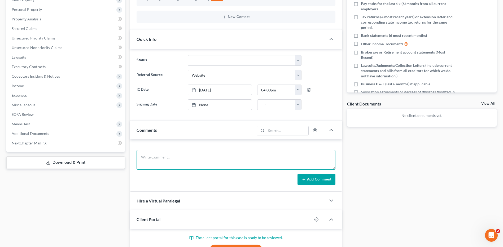
paste textarea "Please review the Personal item Category, and the Interest Category as follow b…"
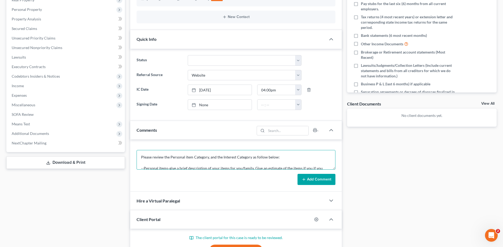
scroll to position [79, 0]
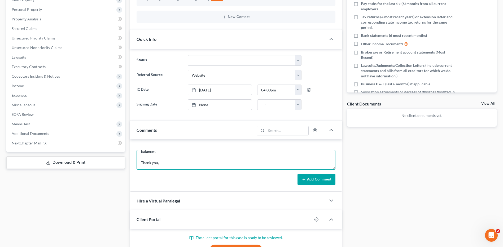
type textarea "Please review the Personal item Category, and the Interest Category as follow b…"
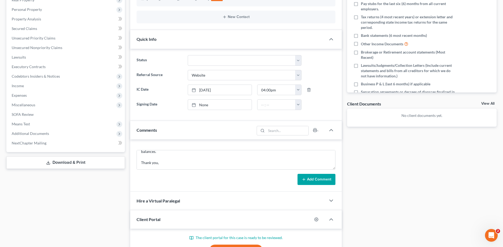
click at [312, 178] on button "Add Comment" at bounding box center [317, 179] width 38 height 11
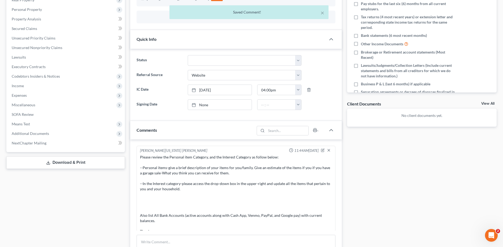
scroll to position [7, 0]
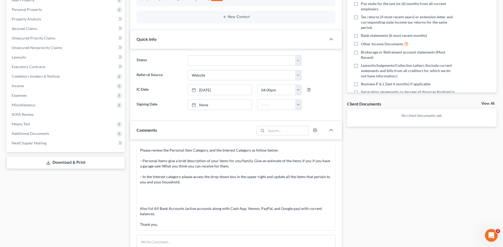
click at [396, 210] on div "Docs Tasks Events Timer 0% Completed Nothing here yet! Signed Engagement Debtor…" at bounding box center [422, 185] width 155 height 465
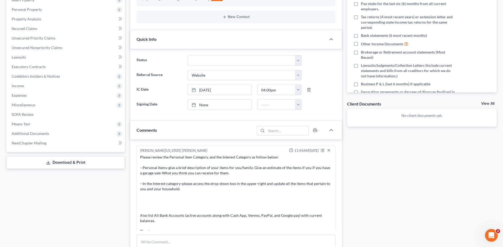
click at [388, 188] on div "Docs Tasks Events Timer 0% Completed Nothing here yet! Signed Engagement Debtor…" at bounding box center [422, 185] width 155 height 465
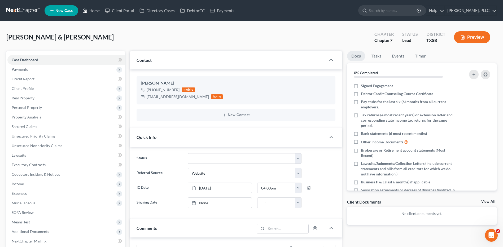
drag, startPoint x: 94, startPoint y: 11, endPoint x: 218, endPoint y: 34, distance: 126.1
click at [94, 11] on link "Home" at bounding box center [91, 11] width 23 height 10
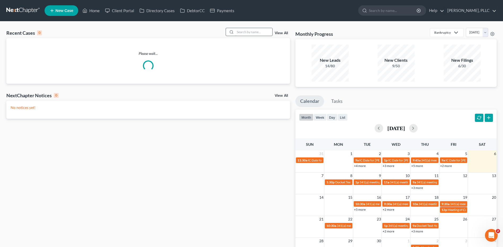
click at [243, 32] on input "search" at bounding box center [253, 32] width 37 height 8
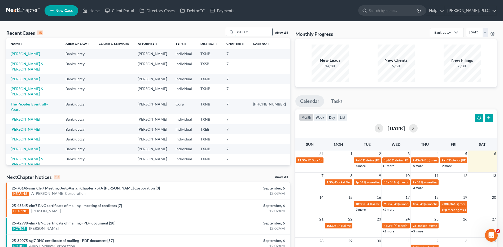
type input "aSHLEY"
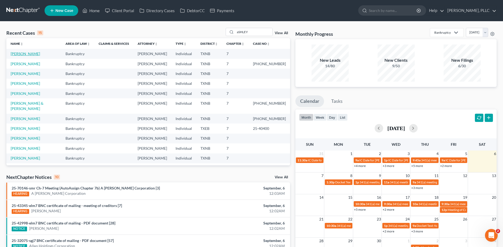
click at [15, 53] on link "Martin, Ashley" at bounding box center [25, 53] width 29 height 5
select select "0"
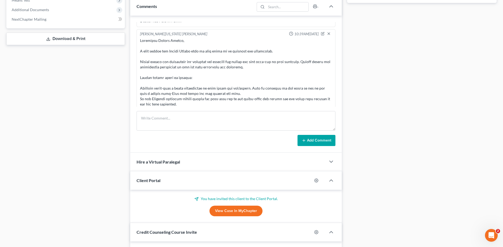
scroll to position [240, 0]
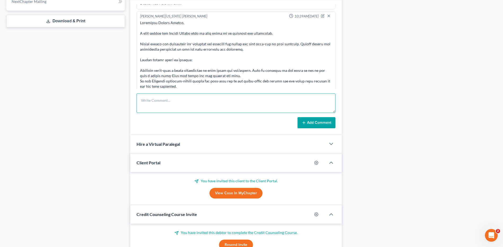
paste textarea "Please review the expense category update all your household expenses in this a…"
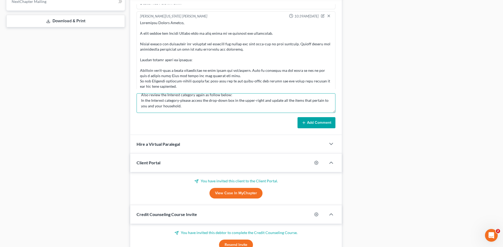
type textarea "Please review the expense category update all your household expenses in this a…"
click at [319, 123] on button "Add Comment" at bounding box center [317, 122] width 38 height 11
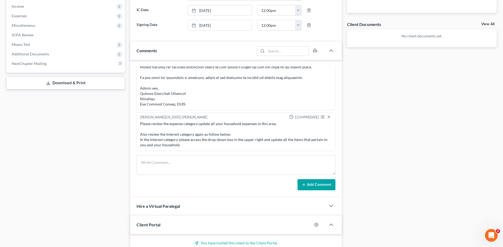
scroll to position [184, 0]
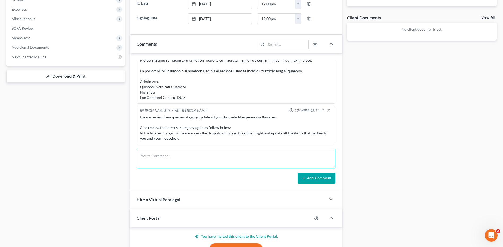
paste textarea "Greetings Ashley Martin, The following items are needed to get the Chapter 7 Ba…"
type textarea "Greetings Ashley Martin, The following items are needed to get the Chapter 7 Ba…"
click at [318, 177] on button "Add Comment" at bounding box center [317, 178] width 38 height 11
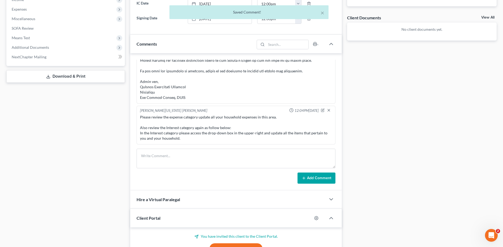
scroll to position [672, 0]
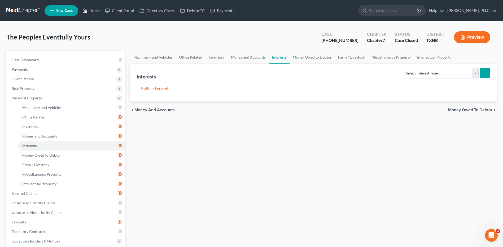
click at [94, 10] on link "Home" at bounding box center [91, 11] width 23 height 10
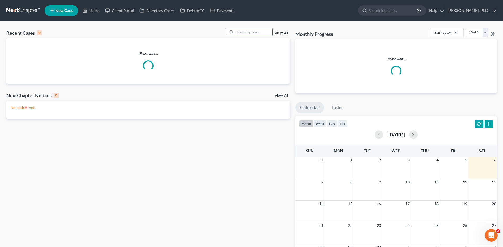
click at [242, 34] on input "search" at bounding box center [253, 32] width 37 height 8
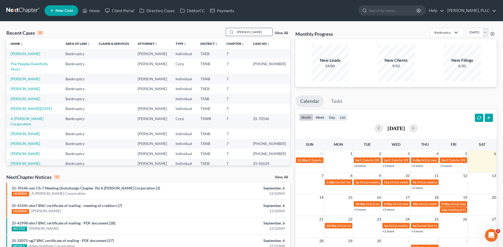
type input "Mata"
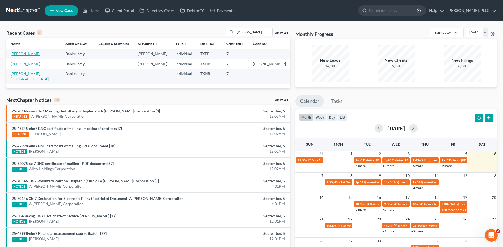
click at [28, 54] on link "[PERSON_NAME]" at bounding box center [25, 53] width 29 height 5
select select "4"
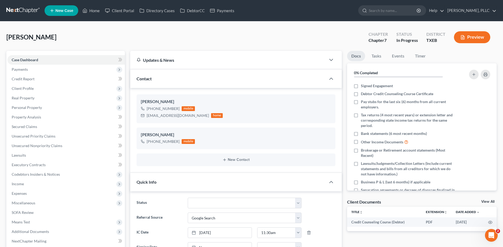
scroll to position [353, 0]
click at [23, 77] on span "Credit Report" at bounding box center [23, 79] width 23 height 5
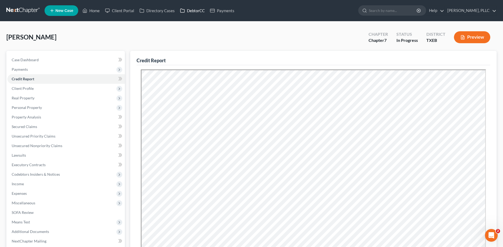
click at [194, 10] on link "DebtorCC" at bounding box center [193, 11] width 30 height 10
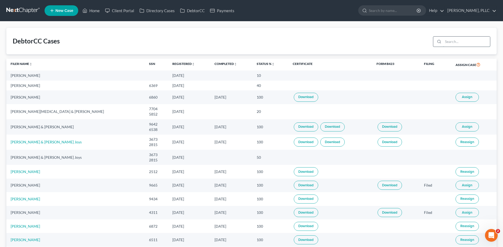
click at [456, 44] on input "search" at bounding box center [467, 42] width 47 height 10
type input "[PERSON_NAME]"
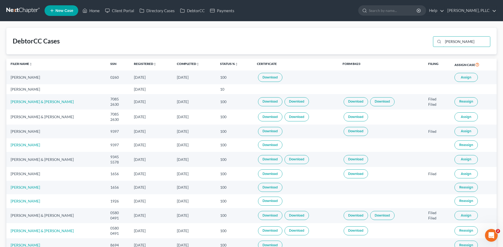
drag, startPoint x: 464, startPoint y: 40, endPoint x: 426, endPoint y: 47, distance: 38.7
click at [427, 47] on div "DebtorCC Cases Robert" at bounding box center [251, 41] width 491 height 27
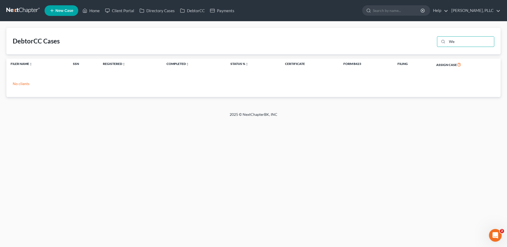
type input "W"
type input "[PERSON_NAME]"
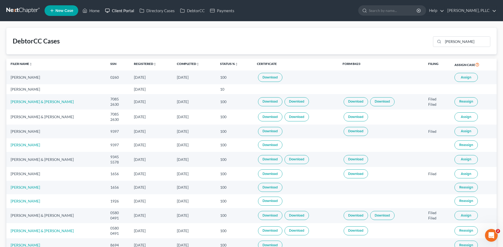
click at [125, 10] on link "Client Portal" at bounding box center [119, 11] width 35 height 10
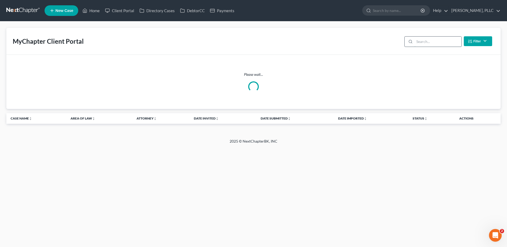
click at [417, 40] on input "search" at bounding box center [438, 42] width 47 height 10
type input "sAEED"
click at [213, 41] on div "MyChapter Client Portal sAEED Filter Status Filter... Invited With Payment Invi…" at bounding box center [253, 41] width 495 height 27
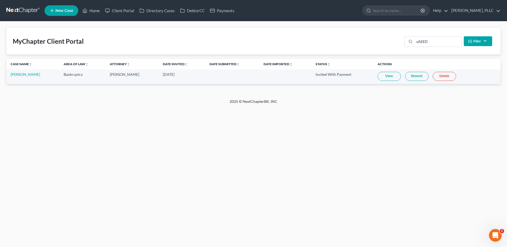
click at [389, 74] on link "View" at bounding box center [389, 76] width 23 height 9
click at [411, 77] on link "Resend" at bounding box center [417, 76] width 23 height 9
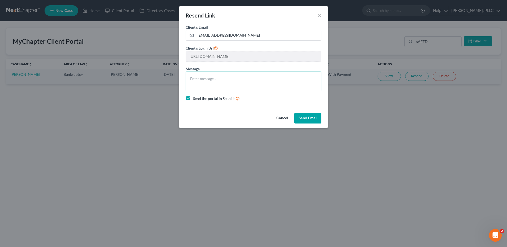
click at [207, 78] on textarea at bounding box center [254, 82] width 136 height 20
type textarea "p"
drag, startPoint x: 208, startPoint y: 85, endPoint x: 182, endPoint y: 84, distance: 26.3
click at [182, 84] on div "Client's Email * [EMAIL_ADDRESS][DOMAIN_NAME] Client's Login Url [URL][DOMAIN_N…" at bounding box center [253, 67] width 149 height 87
click at [317, 79] on textarea "PLEASE HIT SUMBITT FOR THE FILE TO BE IMPORTED INTO THE OFFICE-" at bounding box center [254, 82] width 136 height 20
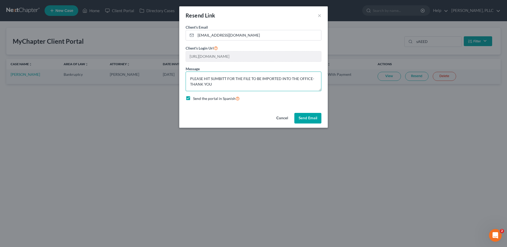
click at [243, 79] on textarea "PLEASE HIT SUMBITT FOR THE FILE TO BE IMPORTED INTO THE OFFICE-THANK YOU" at bounding box center [254, 82] width 136 height 20
click at [222, 85] on textarea "PLEASE HIT SUMBITT FOR THE CLIENT PORTAL FILE TO BE IMPORTED INTO THE OFFICE-TH…" at bounding box center [254, 82] width 136 height 20
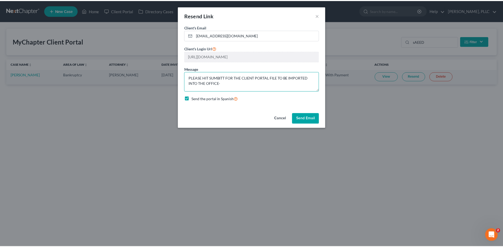
scroll to position [7, 0]
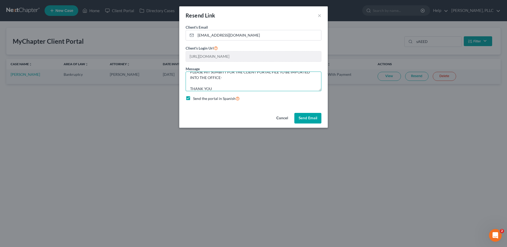
type textarea "PLEASE HIT SUMBITT FOR THE CLIENT PORTAL FILE TO BE IMPORTED INTO THE OFFICE- T…"
click at [304, 119] on button "Send Email" at bounding box center [308, 118] width 27 height 11
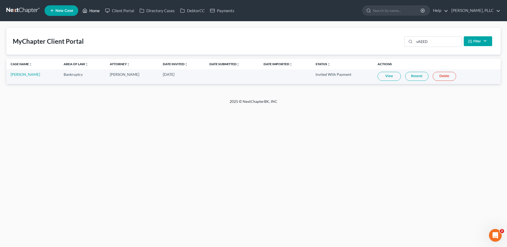
click at [96, 11] on link "Home" at bounding box center [91, 11] width 23 height 10
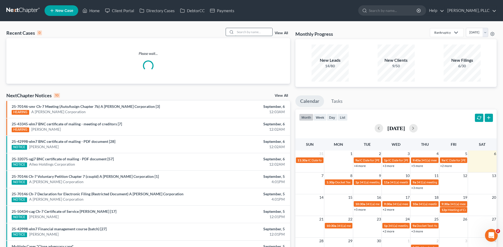
click at [246, 31] on input "search" at bounding box center [253, 32] width 37 height 8
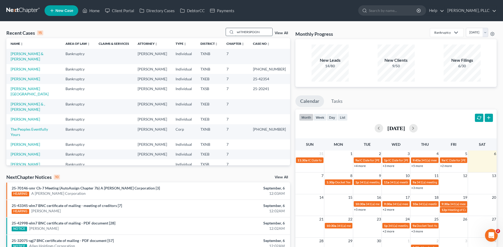
type input "wITHERSPOON"
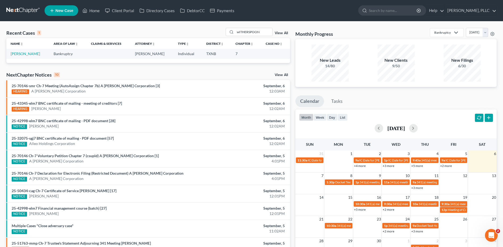
click at [35, 51] on td "[PERSON_NAME]" at bounding box center [27, 54] width 43 height 10
click at [33, 54] on link "[PERSON_NAME]" at bounding box center [25, 53] width 29 height 5
select select "6"
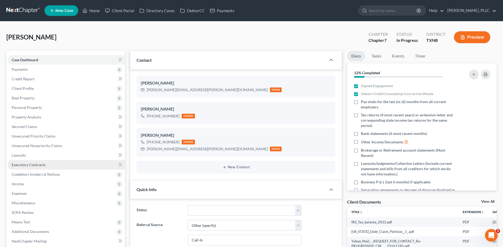
scroll to position [658, 0]
click at [18, 154] on span "Lawsuits" at bounding box center [19, 155] width 14 height 5
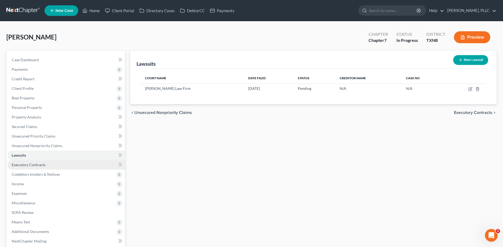
click at [25, 164] on span "Executory Contracts" at bounding box center [29, 165] width 34 height 5
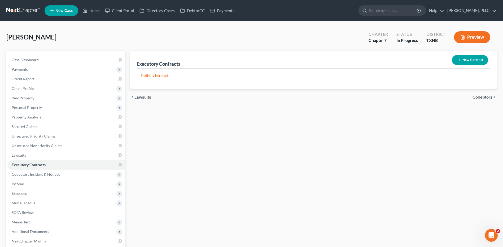
click at [470, 62] on button "New Contract" at bounding box center [470, 60] width 36 height 10
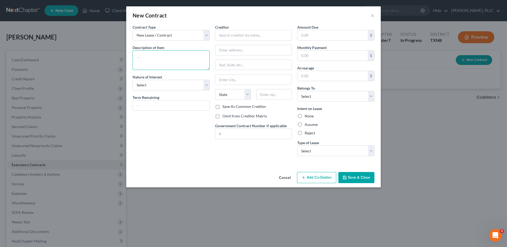
click at [147, 58] on textarea at bounding box center [171, 60] width 77 height 20
type textarea "LESSEE"
click at [208, 85] on select "Select Purchaser Agent Lessor Lessee" at bounding box center [171, 85] width 77 height 11
select select "3"
click at [133, 80] on select "Select Purchaser Agent Lessor Lessee" at bounding box center [171, 85] width 77 height 11
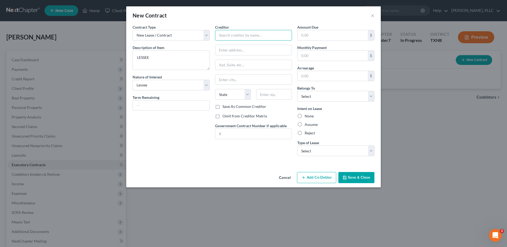
click at [230, 39] on input "text" at bounding box center [253, 35] width 77 height 11
type input "[PERSON_NAME]"
click at [246, 54] on input "text" at bounding box center [254, 50] width 77 height 10
type input "2009 [PERSON_NAME][GEOGRAPHIC_DATA]"
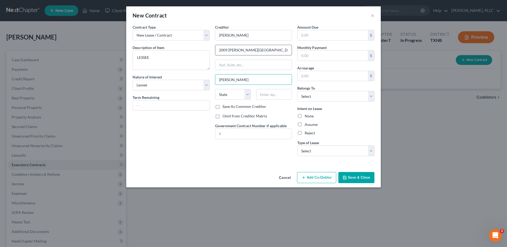
type input "[PERSON_NAME]"
click at [247, 97] on select "State [US_STATE] AK AR AZ CA CO CT DE DC [GEOGRAPHIC_DATA] [GEOGRAPHIC_DATA] GU…" at bounding box center [233, 94] width 36 height 11
select select "45"
click at [215, 89] on select "State [US_STATE] AK AR AZ CA CO CT DE DC [GEOGRAPHIC_DATA] [GEOGRAPHIC_DATA] GU…" at bounding box center [233, 94] width 36 height 11
click at [267, 96] on input "text" at bounding box center [274, 94] width 36 height 11
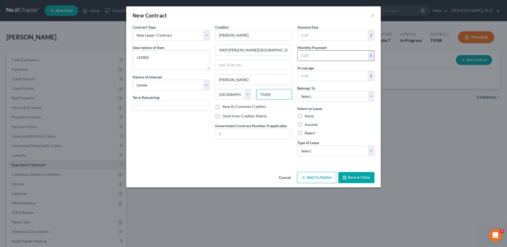
type input "75409"
click at [325, 55] on input "text" at bounding box center [333, 56] width 70 height 10
type input "2,350.00"
drag, startPoint x: 371, startPoint y: 98, endPoint x: 362, endPoint y: 97, distance: 9.0
click at [371, 97] on select "Select Debtor 1 Only Debtor 2 Only Debtor 1 And Debtor 2 Only At Least One Of T…" at bounding box center [336, 96] width 77 height 11
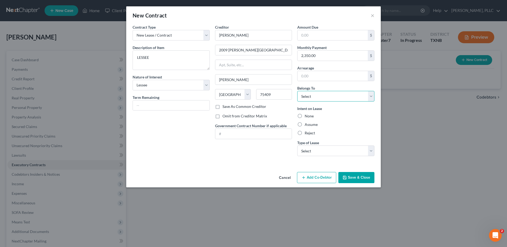
select select "0"
click at [298, 91] on select "Select Debtor 1 Only Debtor 2 Only Debtor 1 And Debtor 2 Only At Least One Of T…" at bounding box center [336, 96] width 77 height 11
click at [305, 126] on label "Assume" at bounding box center [311, 124] width 13 height 5
click at [307, 126] on input "Assume" at bounding box center [308, 123] width 3 height 3
radio input "true"
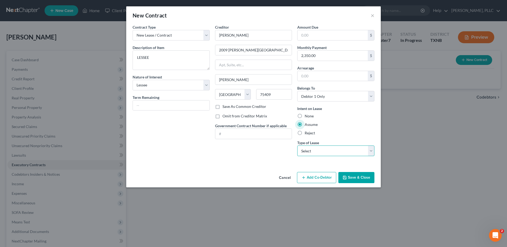
click at [373, 149] on select "Select Real Estate Car Other" at bounding box center [336, 151] width 77 height 11
select select "0"
click at [298, 146] on select "Select Real Estate Car Other" at bounding box center [336, 151] width 77 height 11
click at [360, 180] on button "Save & Close" at bounding box center [357, 177] width 36 height 11
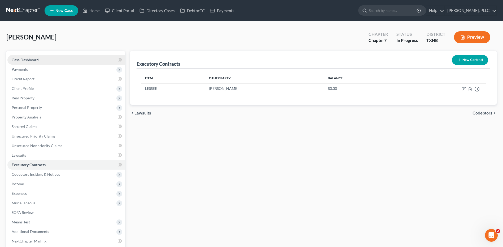
click at [22, 61] on span "Case Dashboard" at bounding box center [25, 60] width 27 height 5
select select "6"
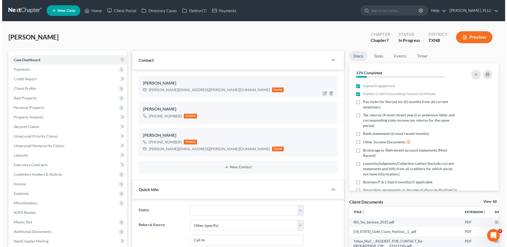
scroll to position [658, 0]
click at [179, 89] on div "[PERSON_NAME][EMAIL_ADDRESS][PERSON_NAME][DOMAIN_NAME] home" at bounding box center [211, 90] width 141 height 7
drag, startPoint x: 148, startPoint y: 90, endPoint x: 172, endPoint y: 62, distance: 37.1
click at [192, 42] on div "[PERSON_NAME] Upgraded Chapter Chapter 7 Status In [GEOGRAPHIC_DATA] [GEOGRAPHI…" at bounding box center [251, 39] width 491 height 23
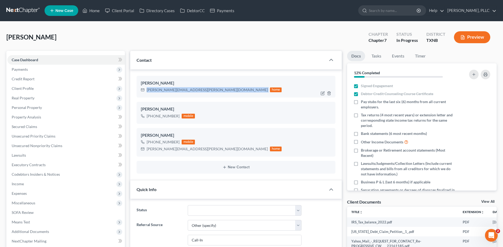
drag, startPoint x: 146, startPoint y: 90, endPoint x: 204, endPoint y: 90, distance: 57.6
click at [204, 90] on div "[PERSON_NAME][EMAIL_ADDRESS][PERSON_NAME][DOMAIN_NAME] home" at bounding box center [211, 90] width 141 height 7
copy div "[PERSON_NAME][EMAIL_ADDRESS][PERSON_NAME][DOMAIN_NAME]"
click at [131, 11] on link "Client Portal" at bounding box center [119, 11] width 35 height 10
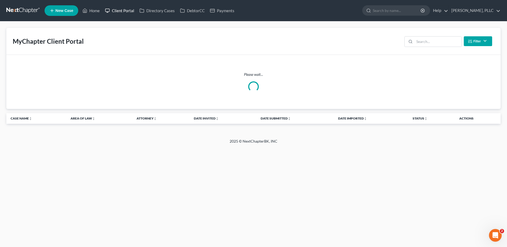
click at [120, 11] on link "Client Portal" at bounding box center [119, 11] width 35 height 10
click at [128, 11] on link "Client Portal" at bounding box center [119, 11] width 35 height 10
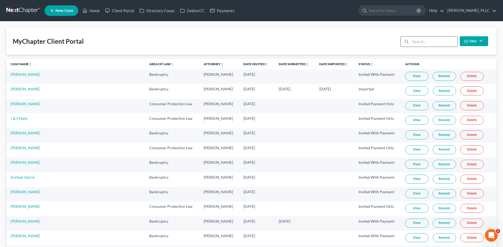
click at [430, 43] on input "search" at bounding box center [434, 42] width 47 height 10
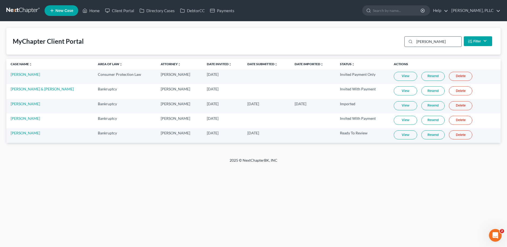
type input "[PERSON_NAME]"
click at [399, 132] on link "View" at bounding box center [405, 135] width 23 height 9
click at [394, 135] on link "View" at bounding box center [405, 135] width 23 height 9
drag, startPoint x: 432, startPoint y: 44, endPoint x: 375, endPoint y: 46, distance: 56.3
click at [375, 46] on div "MyChapter Client Portal [PERSON_NAME] Filter Status Filter... Invited With Paym…" at bounding box center [253, 41] width 495 height 27
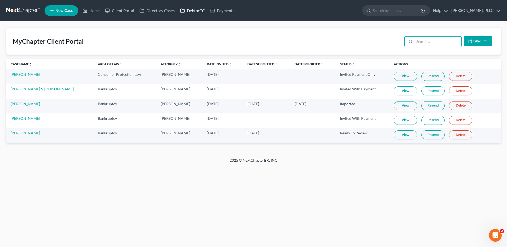
click at [194, 11] on link "DebtorCC" at bounding box center [193, 11] width 30 height 10
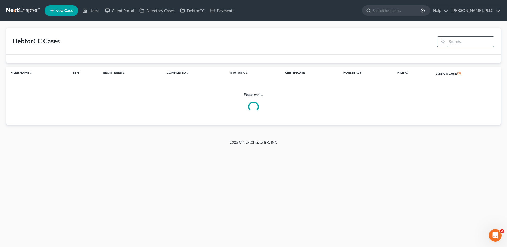
click at [460, 45] on input "search" at bounding box center [470, 42] width 47 height 10
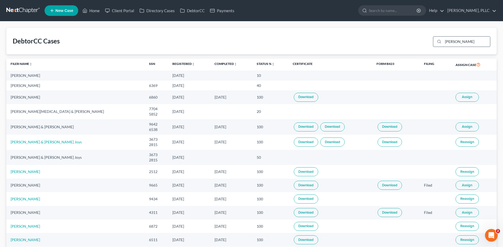
type input "[PERSON_NAME]"
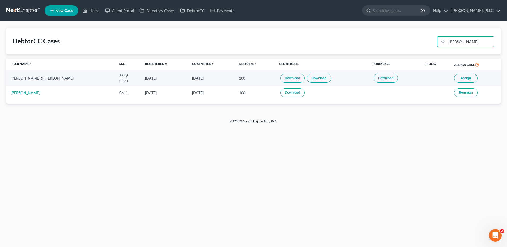
click at [281, 80] on link "Download" at bounding box center [293, 78] width 24 height 9
click at [307, 76] on link "Download" at bounding box center [319, 78] width 24 height 9
click at [461, 78] on span "Assign" at bounding box center [466, 78] width 10 height 4
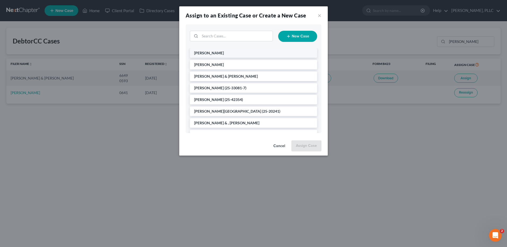
click at [225, 52] on li "[PERSON_NAME]" at bounding box center [253, 53] width 127 height 10
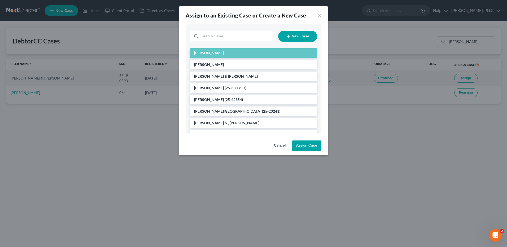
click at [302, 144] on button "Assign Case" at bounding box center [306, 146] width 29 height 11
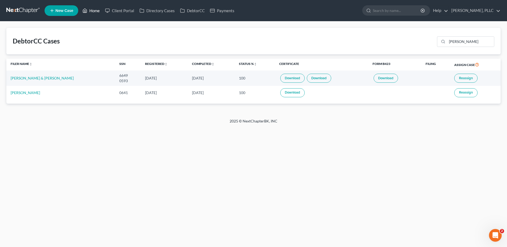
click at [93, 11] on link "Home" at bounding box center [91, 11] width 23 height 10
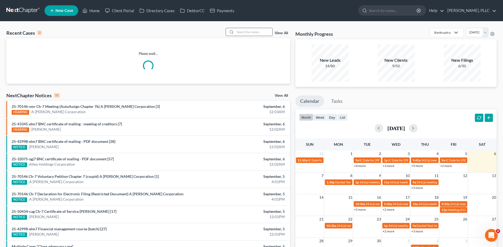
click at [246, 32] on input "search" at bounding box center [253, 32] width 37 height 8
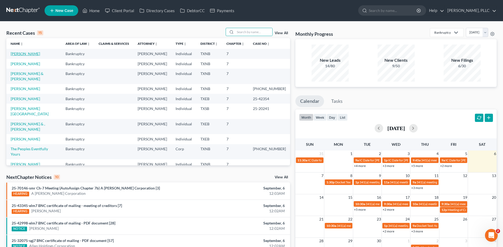
drag, startPoint x: 22, startPoint y: 53, endPoint x: 27, endPoint y: 56, distance: 6.1
click at [22, 53] on link "[PERSON_NAME]" at bounding box center [25, 53] width 29 height 5
select select "4"
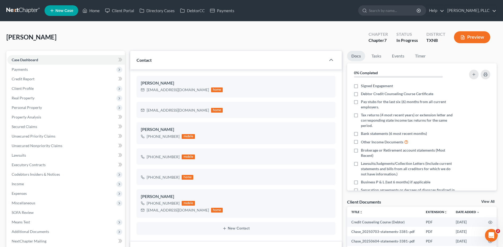
scroll to position [438, 0]
drag, startPoint x: 147, startPoint y: 91, endPoint x: 193, endPoint y: 91, distance: 45.7
click at [193, 91] on div "[EMAIL_ADDRESS][DOMAIN_NAME] home" at bounding box center [182, 90] width 82 height 7
copy div "[EMAIL_ADDRESS][DOMAIN_NAME]"
click at [118, 9] on link "Client Portal" at bounding box center [119, 11] width 35 height 10
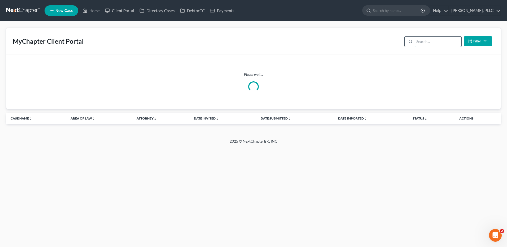
click at [429, 41] on input "search" at bounding box center [438, 42] width 47 height 10
type input "[PERSON_NAME]"
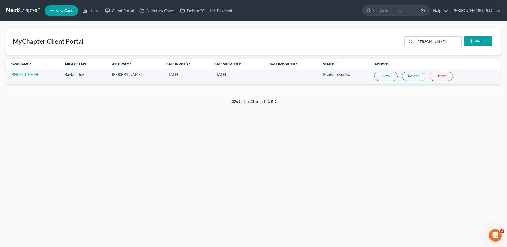
click at [384, 74] on link "View" at bounding box center [386, 76] width 23 height 9
click at [94, 11] on link "Home" at bounding box center [91, 11] width 23 height 10
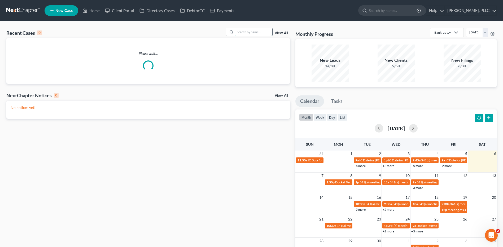
click at [242, 33] on input "search" at bounding box center [253, 32] width 37 height 8
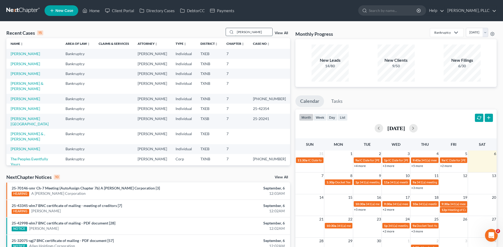
type input "[PERSON_NAME]"
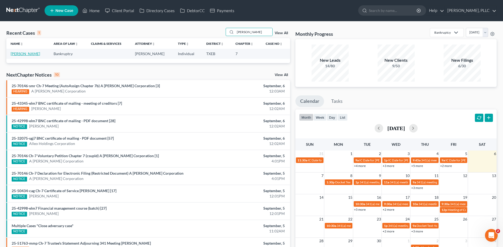
click at [20, 52] on link "[PERSON_NAME]" at bounding box center [25, 53] width 29 height 5
select select "1"
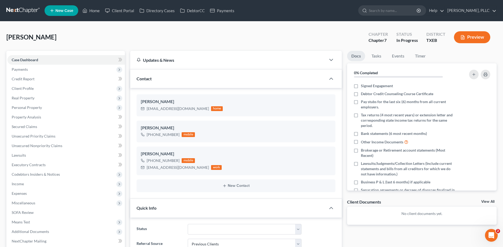
scroll to position [351, 0]
click at [18, 78] on span "Credit Report" at bounding box center [23, 79] width 23 height 5
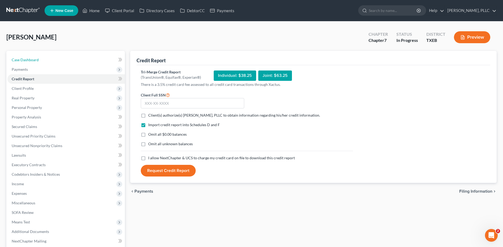
click at [24, 61] on span "Case Dashboard" at bounding box center [25, 60] width 27 height 5
select select "1"
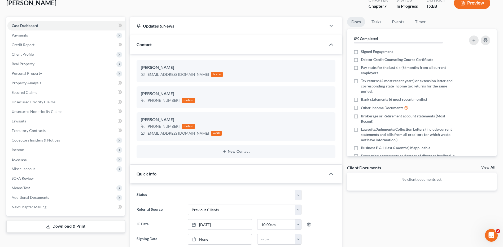
scroll to position [63, 0]
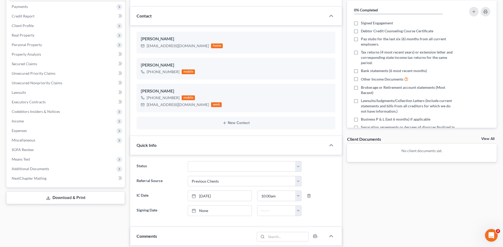
click at [485, 139] on link "View All" at bounding box center [488, 139] width 13 height 4
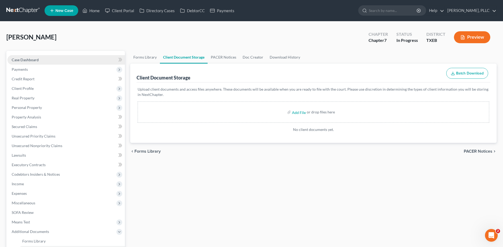
click at [30, 58] on span "Case Dashboard" at bounding box center [25, 60] width 27 height 5
select select "1"
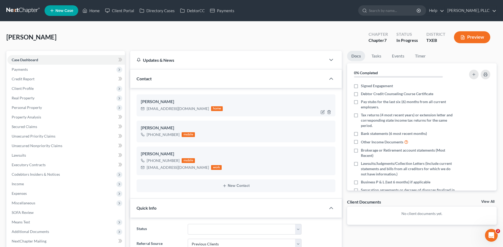
scroll to position [351, 0]
drag, startPoint x: 147, startPoint y: 107, endPoint x: 182, endPoint y: 110, distance: 34.9
click at [206, 107] on div "[EMAIL_ADDRESS][DOMAIN_NAME] home" at bounding box center [182, 108] width 82 height 7
copy div "[EMAIL_ADDRESS][DOMAIN_NAME]"
click at [195, 10] on link "DebtorCC" at bounding box center [193, 11] width 30 height 10
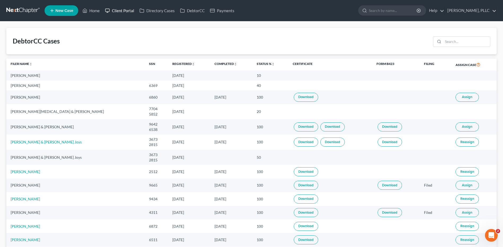
click at [125, 11] on link "Client Portal" at bounding box center [119, 11] width 35 height 10
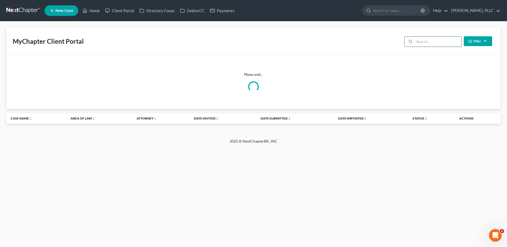
click at [434, 41] on input "search" at bounding box center [438, 42] width 47 height 10
type input "[PERSON_NAME]"
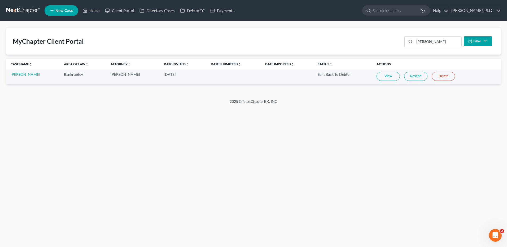
click at [387, 76] on link "View" at bounding box center [388, 76] width 23 height 9
click at [96, 11] on link "Home" at bounding box center [91, 11] width 23 height 10
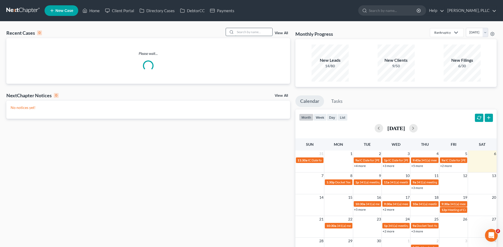
click at [251, 33] on input "search" at bounding box center [253, 32] width 37 height 8
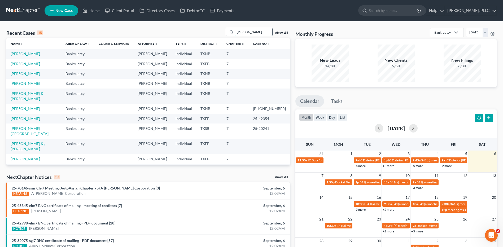
type input "[PERSON_NAME]"
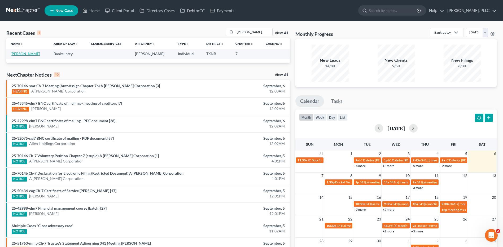
click at [32, 53] on link "[PERSON_NAME]" at bounding box center [25, 53] width 29 height 5
select select "4"
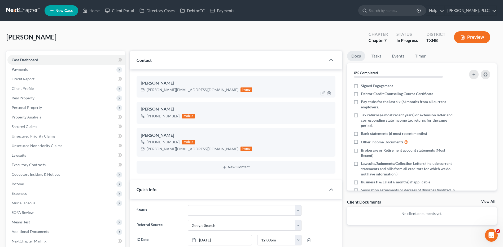
scroll to position [239, 0]
drag, startPoint x: 147, startPoint y: 90, endPoint x: 197, endPoint y: 87, distance: 50.2
click at [197, 87] on div "[PERSON_NAME][EMAIL_ADDRESS][DOMAIN_NAME] home" at bounding box center [196, 90] width 111 height 7
drag, startPoint x: 185, startPoint y: 89, endPoint x: 174, endPoint y: 92, distance: 11.6
copy div "[PERSON_NAME][EMAIL_ADDRESS][DOMAIN_NAME]"
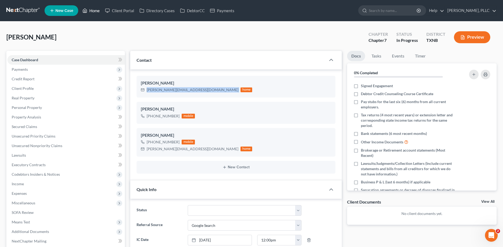
click at [96, 11] on link "Home" at bounding box center [91, 11] width 23 height 10
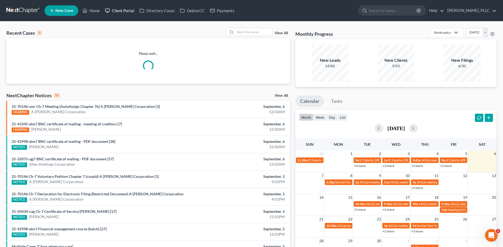
click at [122, 11] on link "Client Portal" at bounding box center [119, 11] width 35 height 10
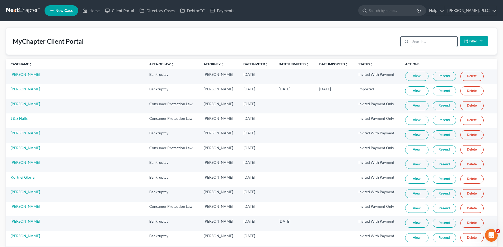
click at [434, 42] on input "search" at bounding box center [434, 42] width 47 height 10
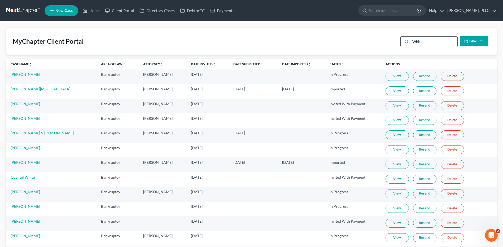
type input "White"
click at [394, 135] on link "View" at bounding box center [397, 135] width 23 height 9
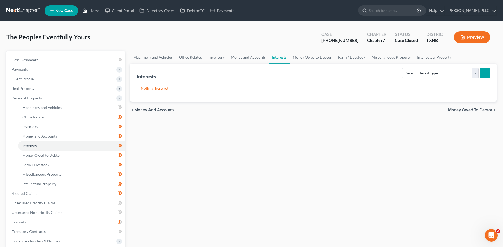
click at [95, 10] on link "Home" at bounding box center [91, 11] width 23 height 10
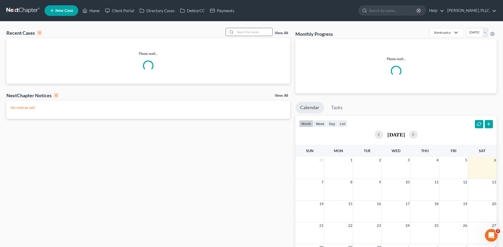
click at [251, 32] on input "search" at bounding box center [253, 32] width 37 height 8
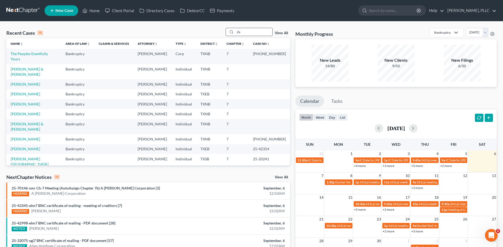
type input "Z"
type input "White"
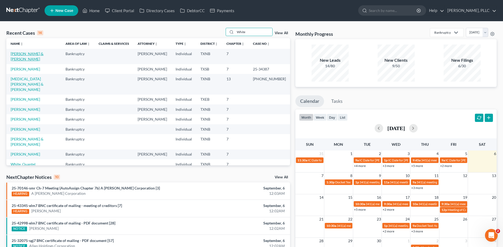
click at [33, 53] on link "[PERSON_NAME] & [PERSON_NAME]" at bounding box center [27, 56] width 33 height 10
select select "4"
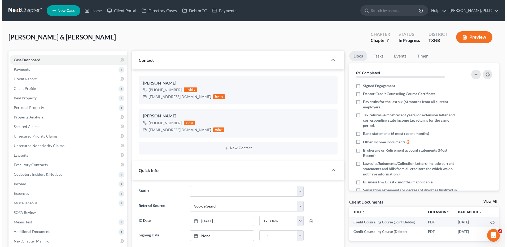
scroll to position [316, 0]
click at [195, 11] on link "DebtorCC" at bounding box center [193, 11] width 30 height 10
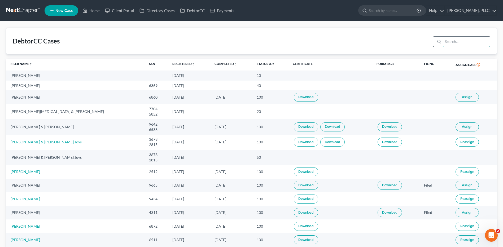
click at [461, 42] on input "search" at bounding box center [467, 42] width 47 height 10
type input "White"
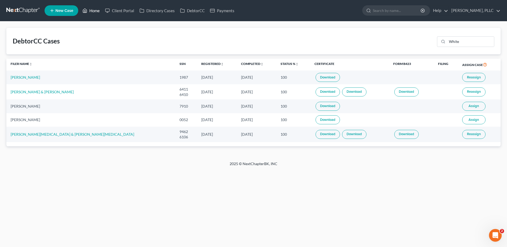
click at [90, 10] on link "Home" at bounding box center [91, 11] width 23 height 10
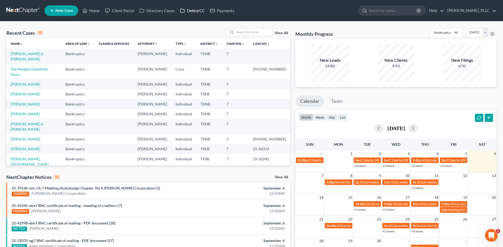
click at [198, 10] on link "DebtorCC" at bounding box center [193, 11] width 30 height 10
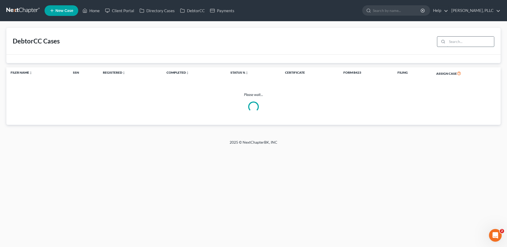
click at [458, 41] on input "search" at bounding box center [470, 42] width 47 height 10
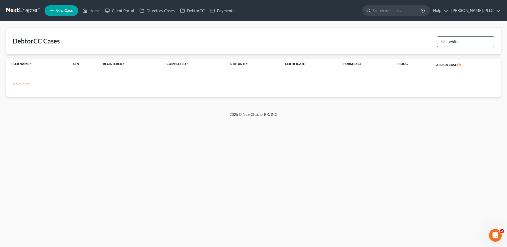
type input "white"
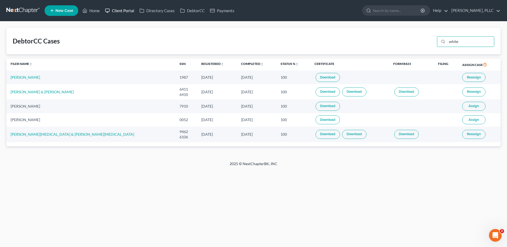
click at [117, 10] on link "Client Portal" at bounding box center [119, 11] width 35 height 10
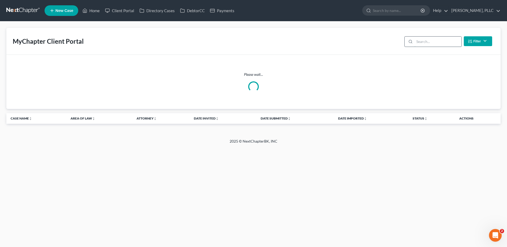
click at [426, 40] on input "search" at bounding box center [438, 42] width 47 height 10
type input "white"
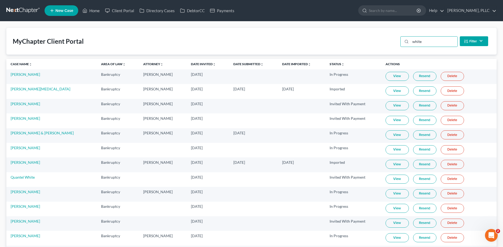
click at [392, 135] on link "View" at bounding box center [397, 135] width 23 height 9
click at [419, 133] on link "Resend" at bounding box center [425, 135] width 23 height 9
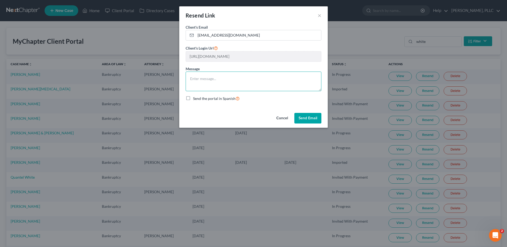
drag, startPoint x: 205, startPoint y: 79, endPoint x: 205, endPoint y: 74, distance: 4.2
click at [205, 78] on textarea at bounding box center [254, 82] width 136 height 20
click at [260, 86] on textarea "Please review the PERSONAL AND INTEREST CATEGORIES:" at bounding box center [254, 82] width 136 height 20
paste textarea "Personal items-give a brief description of your items for you/family. Give an e…"
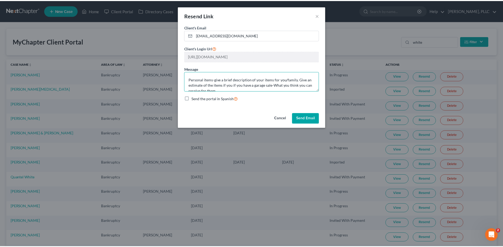
scroll to position [39, 0]
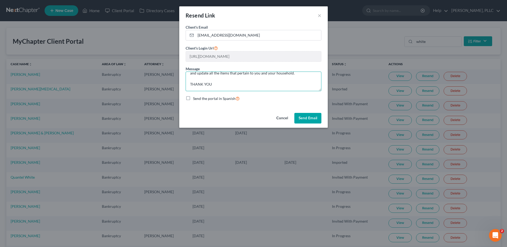
drag, startPoint x: 190, startPoint y: 78, endPoint x: 258, endPoint y: 100, distance: 71.8
click at [258, 100] on form "Client's Email * swhite0723@gmail.com Client's Login Url https://app.mychapterb…" at bounding box center [254, 62] width 136 height 77
type textarea "Please review the PERSONAL AND INTEREST CATEGORIES: Personal items-give a brief…"
click at [208, 116] on div "Cancel Send Email" at bounding box center [253, 119] width 149 height 17
click at [303, 119] on button "Send Email" at bounding box center [308, 118] width 27 height 11
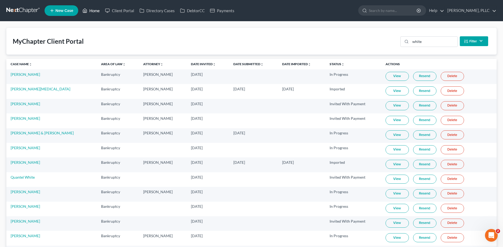
click at [97, 11] on link "Home" at bounding box center [91, 11] width 23 height 10
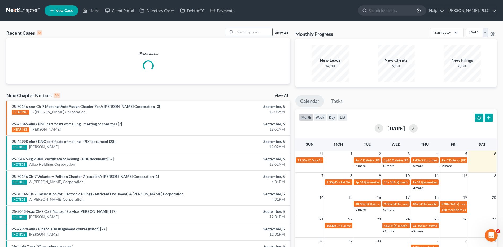
click at [238, 29] on input "search" at bounding box center [253, 32] width 37 height 8
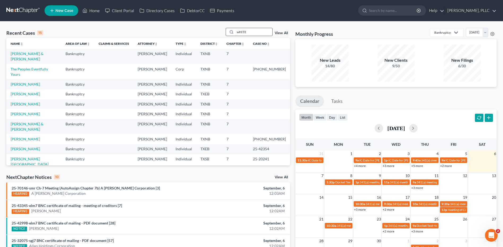
type input "wHITE"
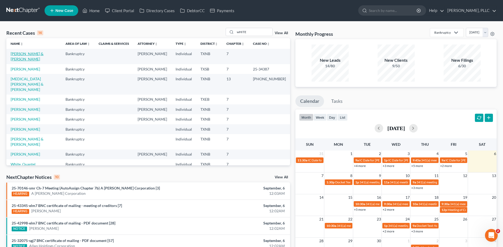
click at [35, 52] on link "[PERSON_NAME] & [PERSON_NAME]" at bounding box center [27, 56] width 33 height 10
select select "4"
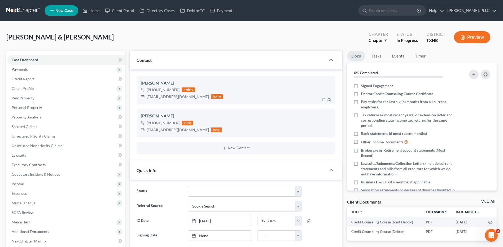
scroll to position [316, 0]
drag, startPoint x: 147, startPoint y: 97, endPoint x: 184, endPoint y: 97, distance: 36.9
click at [184, 97] on div "swhite0723@gmail.com" at bounding box center [178, 96] width 62 height 5
copy div "swhite0723@gmail.com"
click at [202, 9] on link "DebtorCC" at bounding box center [193, 11] width 30 height 10
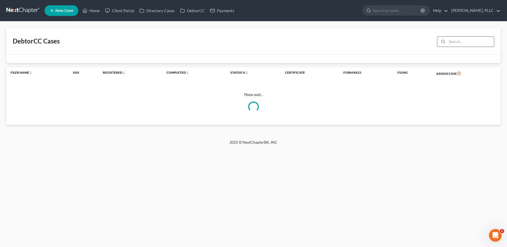
click at [466, 42] on input "search" at bounding box center [470, 42] width 47 height 10
type input "white"
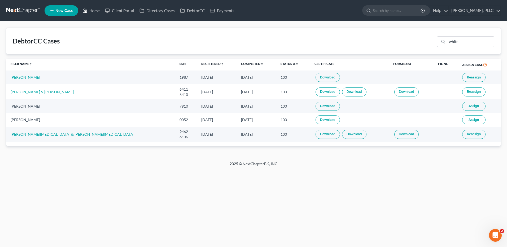
click at [90, 11] on link "Home" at bounding box center [91, 11] width 23 height 10
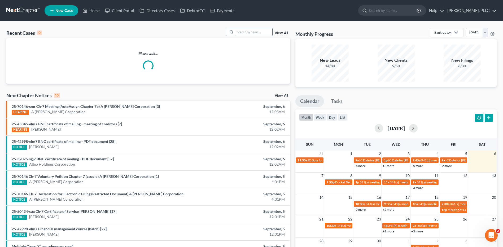
click at [250, 29] on input "search" at bounding box center [253, 32] width 37 height 8
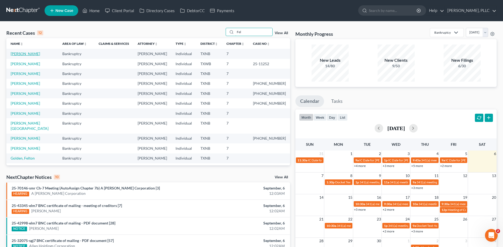
type input "Fel"
click at [18, 52] on link "Robinson, Felicia" at bounding box center [25, 53] width 29 height 5
select select "4"
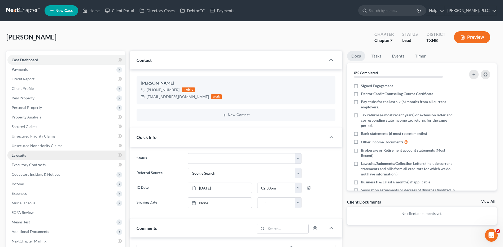
scroll to position [83, 0]
click at [31, 145] on span "Unsecured Nonpriority Claims" at bounding box center [37, 146] width 51 height 5
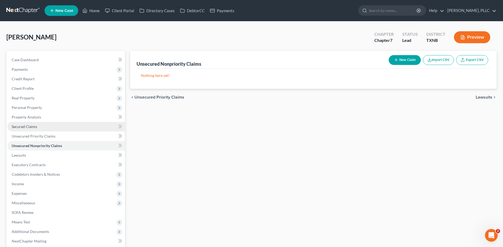
click at [28, 126] on span "Secured Claims" at bounding box center [24, 126] width 25 height 5
drag, startPoint x: 246, startPoint y: 200, endPoint x: 250, endPoint y: 117, distance: 82.6
click at [246, 199] on div "Secured Claims New Claim Import CSV Export CSV Nothing here yet! Previous 1 Nex…" at bounding box center [314, 159] width 372 height 216
click at [128, 10] on link "Client Portal" at bounding box center [119, 11] width 35 height 10
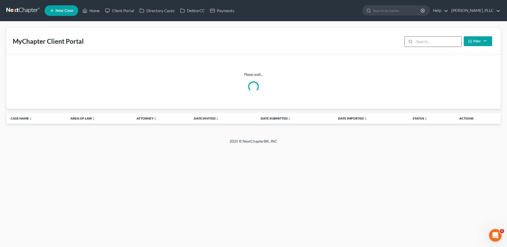
click at [424, 41] on input "search" at bounding box center [438, 42] width 47 height 10
type input "Robinson"
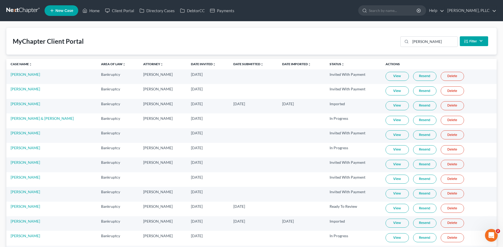
click at [395, 208] on link "View" at bounding box center [397, 208] width 23 height 9
drag, startPoint x: 93, startPoint y: 10, endPoint x: 99, endPoint y: 13, distance: 6.1
click at [93, 10] on link "Home" at bounding box center [91, 11] width 23 height 10
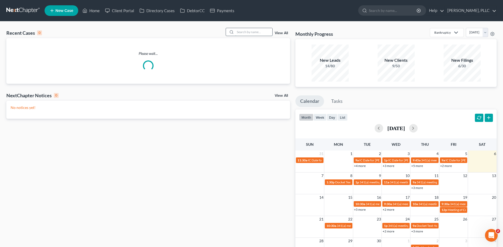
click at [266, 32] on input "search" at bounding box center [253, 32] width 37 height 8
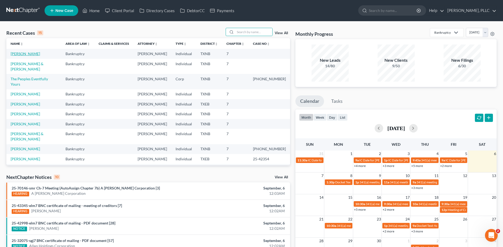
click at [35, 53] on link "Robinson, Felicia" at bounding box center [25, 53] width 29 height 5
select select "4"
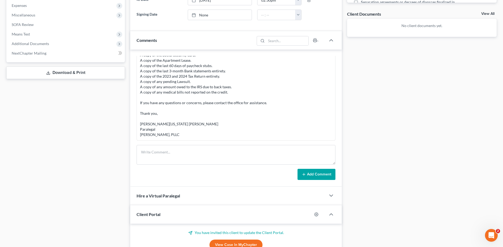
scroll to position [208, 0]
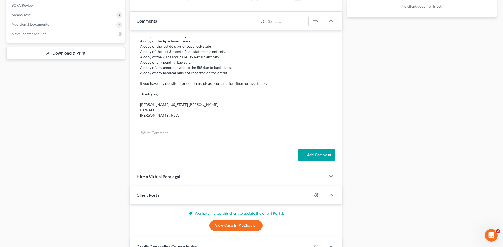
click at [195, 136] on textarea at bounding box center [236, 136] width 199 height 20
paste textarea "Greetings Felecia Robinson, The following items are needed to complete the Chap…"
type textarea "Greetings Felecia Robinson, The following items are needed to complete the Chap…"
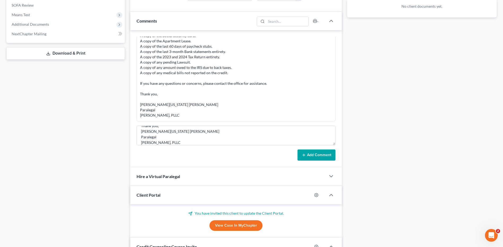
click at [312, 153] on button "Add Comment" at bounding box center [317, 155] width 38 height 11
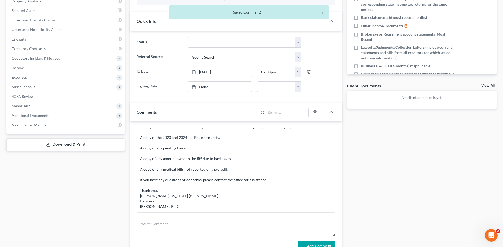
scroll to position [0, 0]
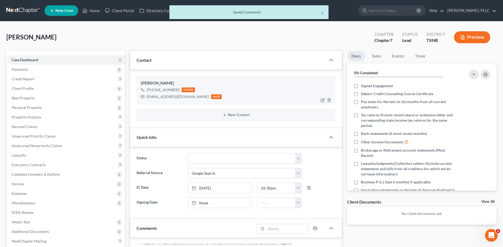
click at [148, 97] on div "feliciarobinson50@yahoo.com" at bounding box center [178, 96] width 62 height 5
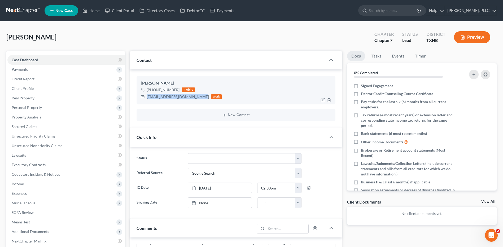
drag, startPoint x: 147, startPoint y: 97, endPoint x: 195, endPoint y: 97, distance: 48.3
click at [195, 97] on div "feliciarobinson50@yahoo.com work" at bounding box center [181, 96] width 81 height 7
copy div "feliciarobinson50@yahoo.com"
click at [127, 8] on link "Client Portal" at bounding box center [119, 11] width 35 height 10
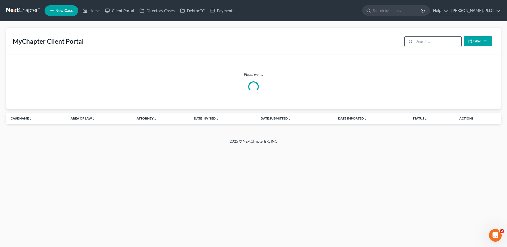
click at [438, 41] on input "search" at bounding box center [438, 42] width 47 height 10
type input "Pagan"
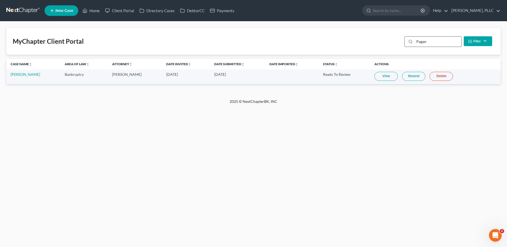
drag, startPoint x: 431, startPoint y: 41, endPoint x: 408, endPoint y: 43, distance: 22.6
click at [408, 43] on div "Pagan" at bounding box center [433, 41] width 57 height 11
type input "Pagan"
click at [381, 75] on link "View" at bounding box center [386, 76] width 23 height 9
click at [410, 73] on link "Resend" at bounding box center [413, 76] width 23 height 9
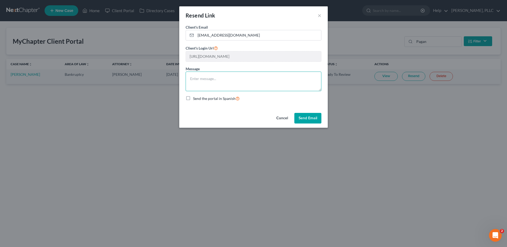
click at [219, 81] on textarea at bounding box center [254, 82] width 136 height 20
click at [282, 119] on button "Cancel" at bounding box center [282, 118] width 20 height 11
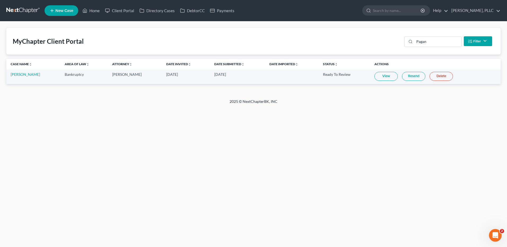
click at [379, 76] on link "View" at bounding box center [386, 76] width 23 height 9
click at [93, 8] on link "Home" at bounding box center [91, 11] width 23 height 10
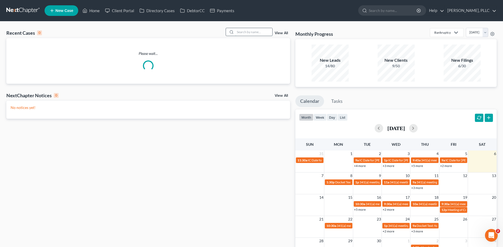
click at [249, 31] on input "search" at bounding box center [253, 32] width 37 height 8
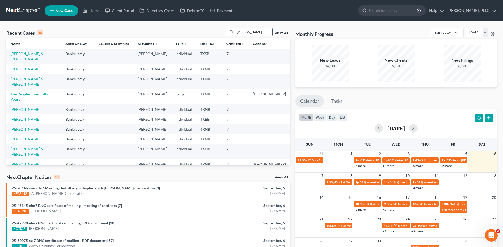
type input "mARTIN"
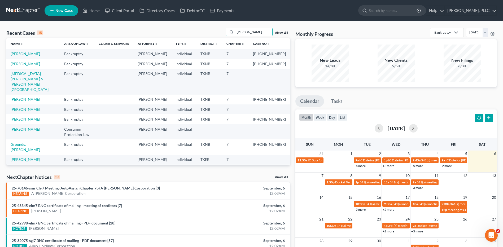
click at [18, 107] on link "Martin, Ashley" at bounding box center [25, 109] width 29 height 5
select select "0"
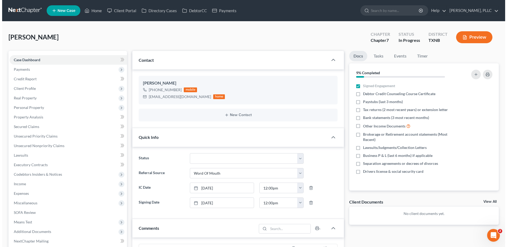
scroll to position [537, 0]
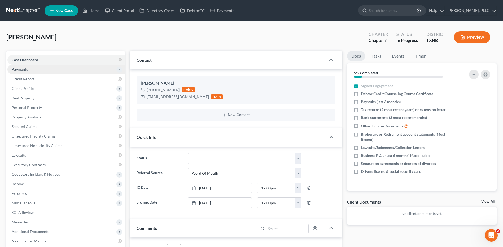
click at [24, 68] on span "Payments" at bounding box center [20, 69] width 16 height 5
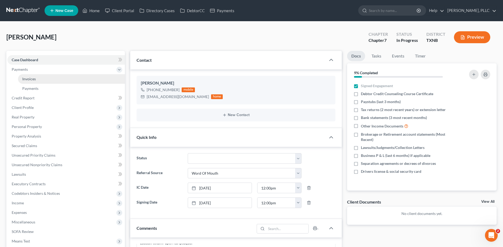
click at [30, 77] on span "Invoices" at bounding box center [29, 79] width 14 height 5
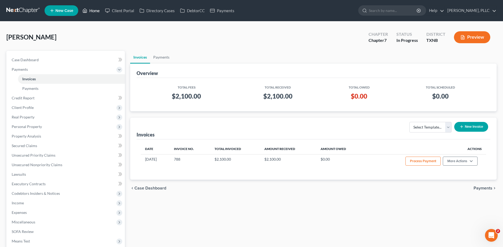
click at [90, 9] on link "Home" at bounding box center [91, 11] width 23 height 10
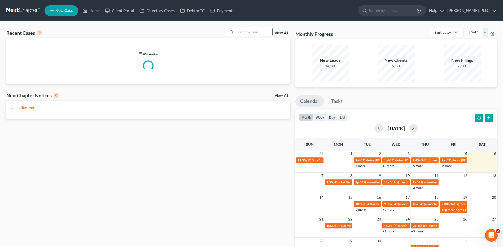
click at [247, 32] on input "search" at bounding box center [253, 32] width 37 height 8
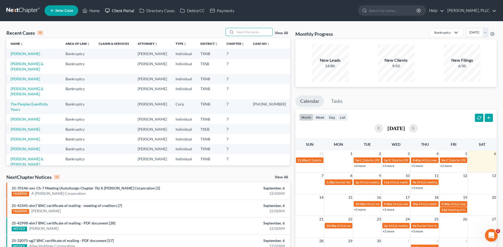
click at [123, 10] on link "Client Portal" at bounding box center [119, 11] width 35 height 10
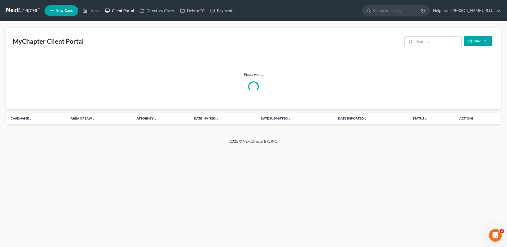
click at [124, 9] on link "Client Portal" at bounding box center [119, 11] width 35 height 10
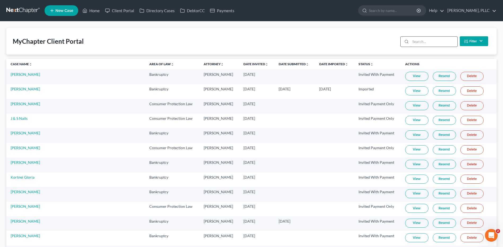
click at [415, 42] on input "search" at bounding box center [434, 42] width 47 height 10
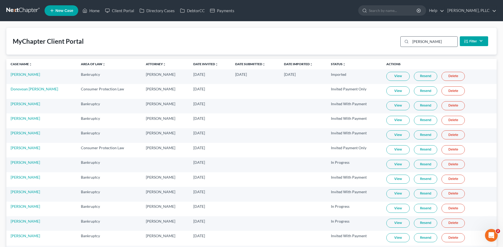
type input "mARTIN"
click at [390, 208] on link "View" at bounding box center [398, 208] width 23 height 9
click at [417, 208] on link "Resend" at bounding box center [425, 208] width 23 height 9
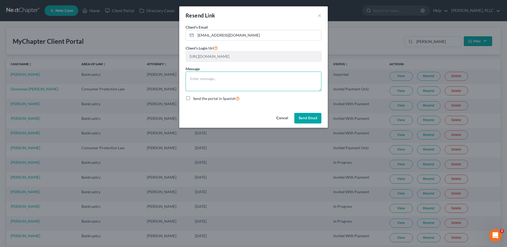
click at [209, 73] on textarea at bounding box center [254, 82] width 136 height 20
type textarea "p"
click at [206, 86] on textarea "Please review the expense category update all your household expenses in this a…" at bounding box center [254, 82] width 136 height 20
click at [284, 84] on textarea "Please review the expense category update all your household expenses in this a…" at bounding box center [254, 82] width 136 height 20
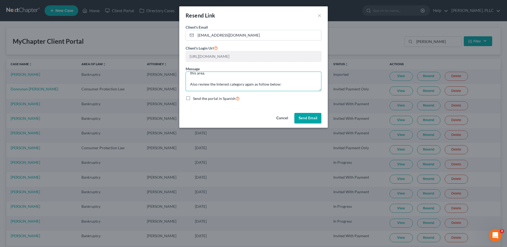
paste textarea "In the Interest category-please access the drop-down box in the upper-right and…"
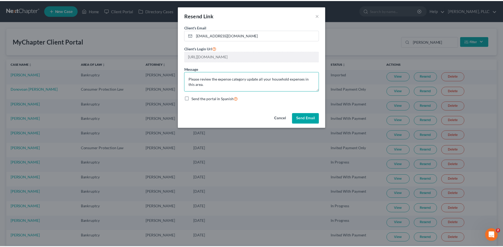
scroll to position [28, 0]
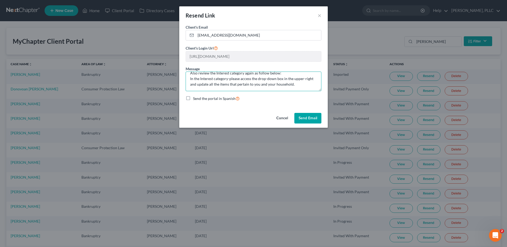
drag, startPoint x: 190, startPoint y: 78, endPoint x: 222, endPoint y: 101, distance: 39.6
click at [222, 101] on form "Client's Email * ashley.mm88@aol.com Client's Login Url https://app.mychapterbk…" at bounding box center [254, 62] width 136 height 77
type textarea "Please review the expense category update all your household expenses in this a…"
click at [193, 99] on label "Send the portal in Spanish" at bounding box center [216, 99] width 47 height 6
click at [195, 99] on input "Send the portal in Spanish" at bounding box center [196, 97] width 3 height 3
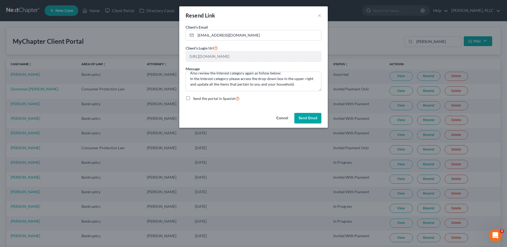
checkbox input "true"
click at [299, 119] on button "Send Email" at bounding box center [308, 118] width 27 height 11
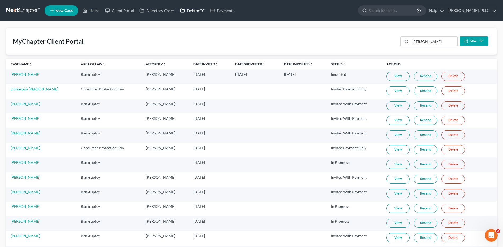
drag, startPoint x: 195, startPoint y: 10, endPoint x: 256, endPoint y: 25, distance: 62.8
click at [195, 10] on link "DebtorCC" at bounding box center [193, 11] width 30 height 10
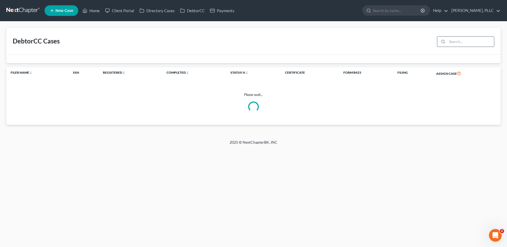
click at [456, 44] on input "search" at bounding box center [470, 42] width 47 height 10
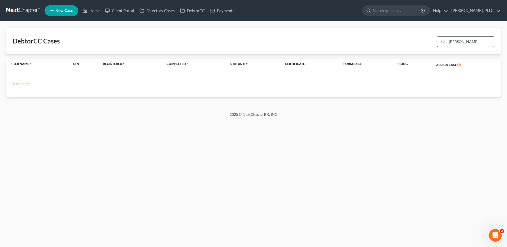
type input "Ashley"
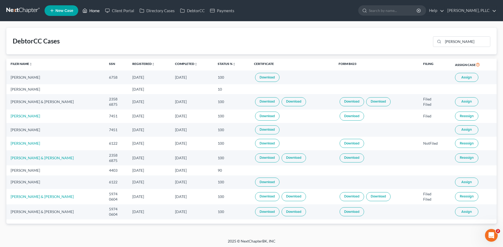
click at [98, 10] on link "Home" at bounding box center [91, 11] width 23 height 10
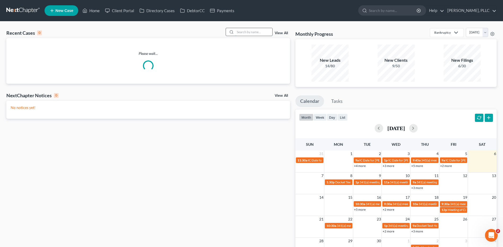
click at [243, 30] on input "search" at bounding box center [253, 32] width 37 height 8
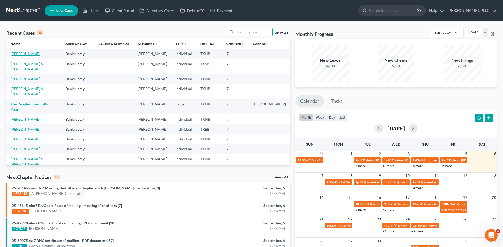
click at [19, 53] on link "Martin, Ashley" at bounding box center [25, 53] width 29 height 5
select select "0"
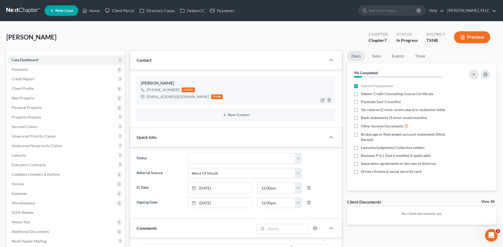
scroll to position [537, 0]
drag, startPoint x: 147, startPoint y: 97, endPoint x: 174, endPoint y: 96, distance: 27.7
click at [182, 97] on div "ashley.mm88@aol.com" at bounding box center [178, 96] width 62 height 5
drag, startPoint x: 174, startPoint y: 96, endPoint x: 171, endPoint y: 96, distance: 3.5
copy div "ashley.mm88@aol.com"
